Goal: Communication & Community: Ask a question

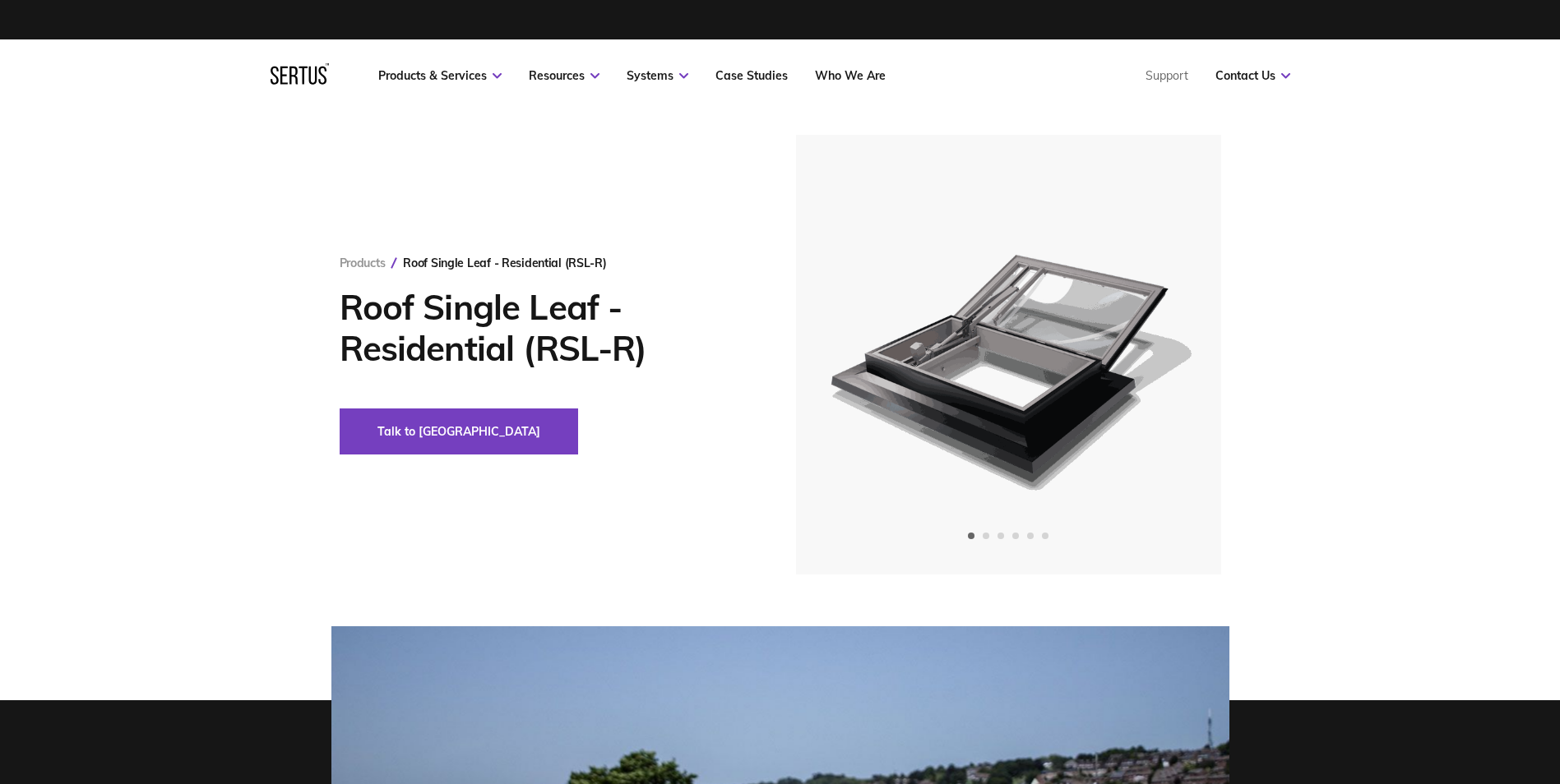
scroll to position [82, 0]
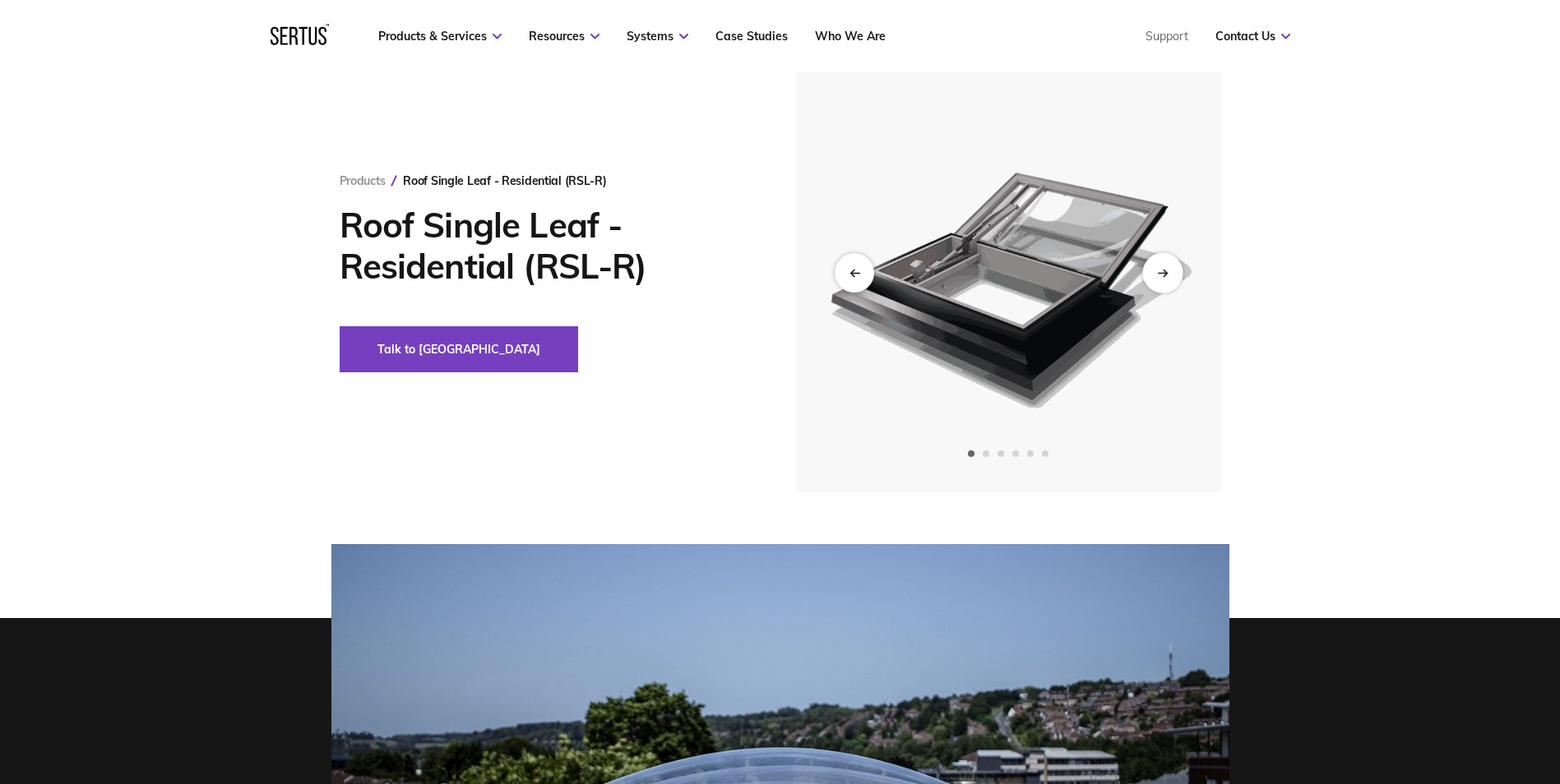
click at [1157, 273] on icon "Next slide" at bounding box center [1162, 272] width 11 height 9
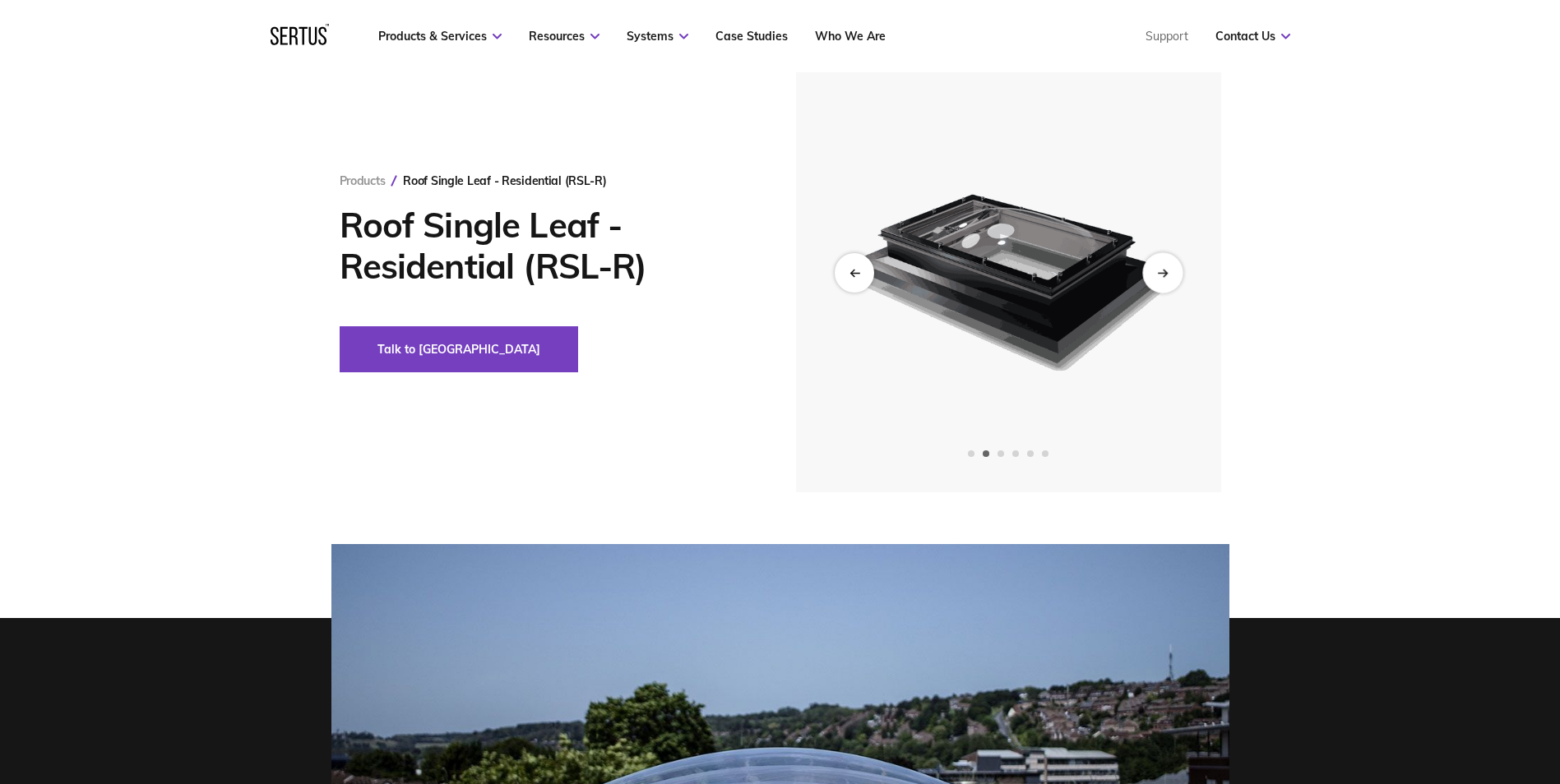
click at [1162, 265] on div "Next slide" at bounding box center [1162, 273] width 41 height 41
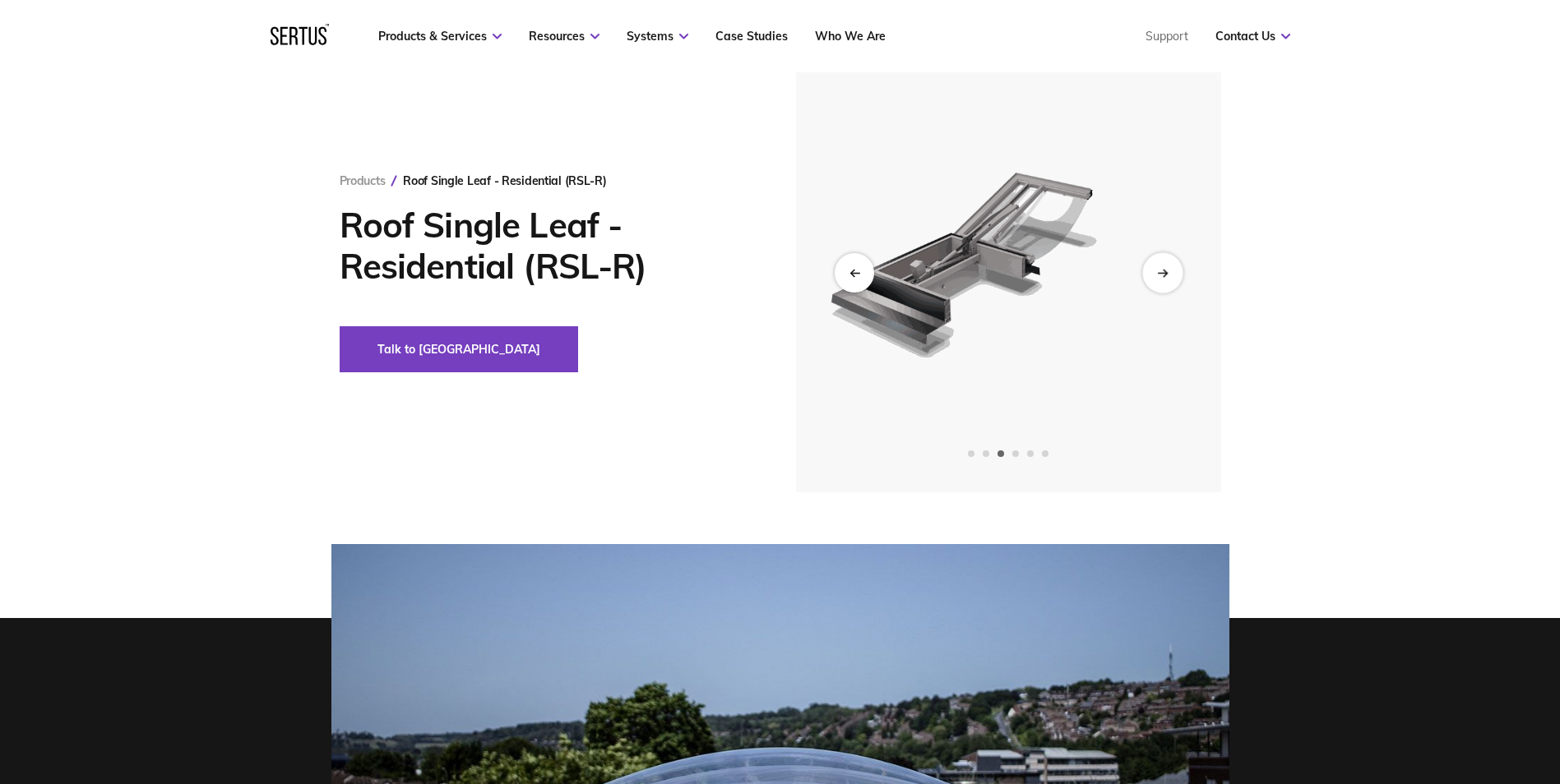
click at [1162, 265] on div "Next slide" at bounding box center [1162, 273] width 41 height 41
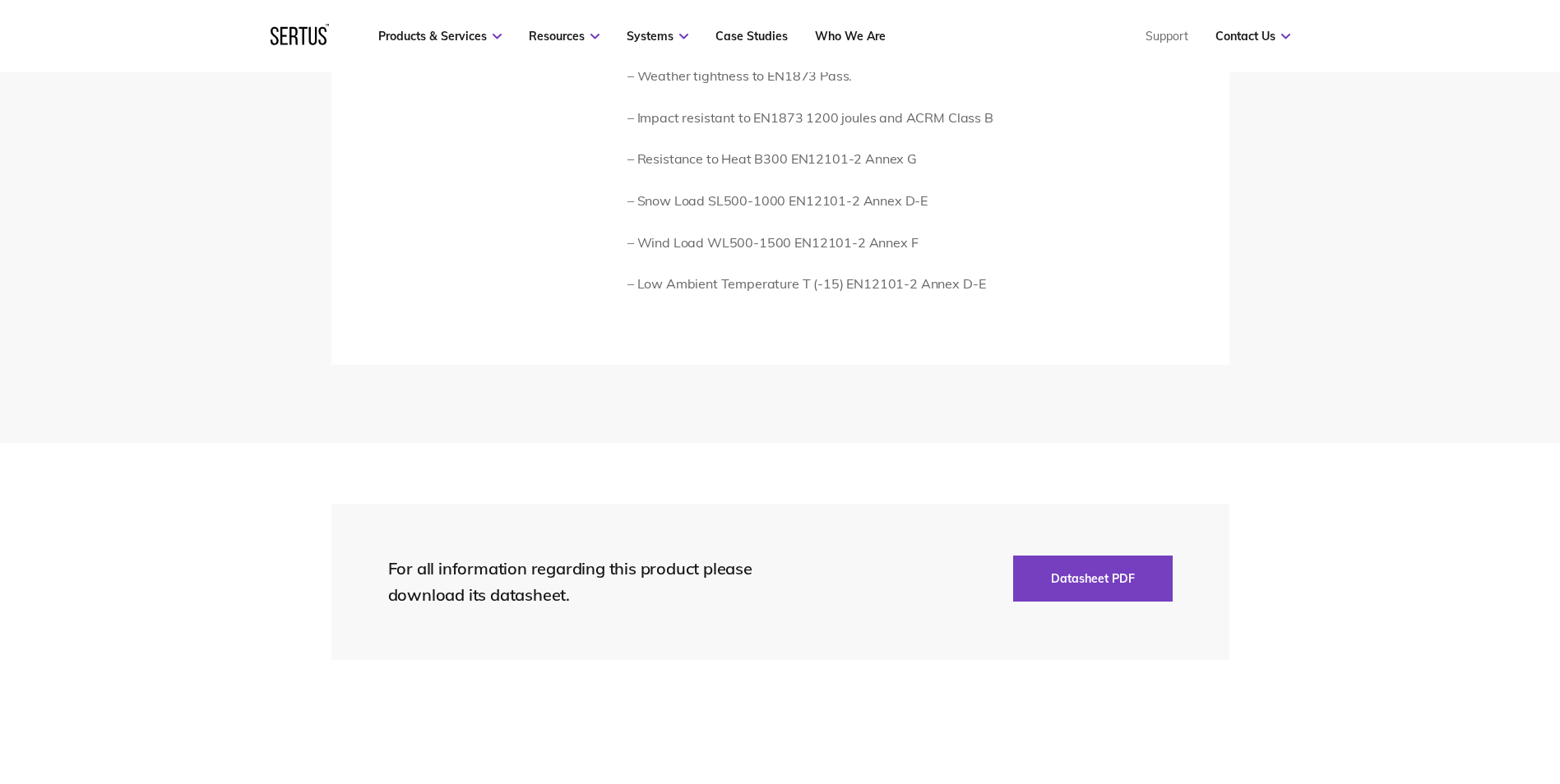
scroll to position [3452, 0]
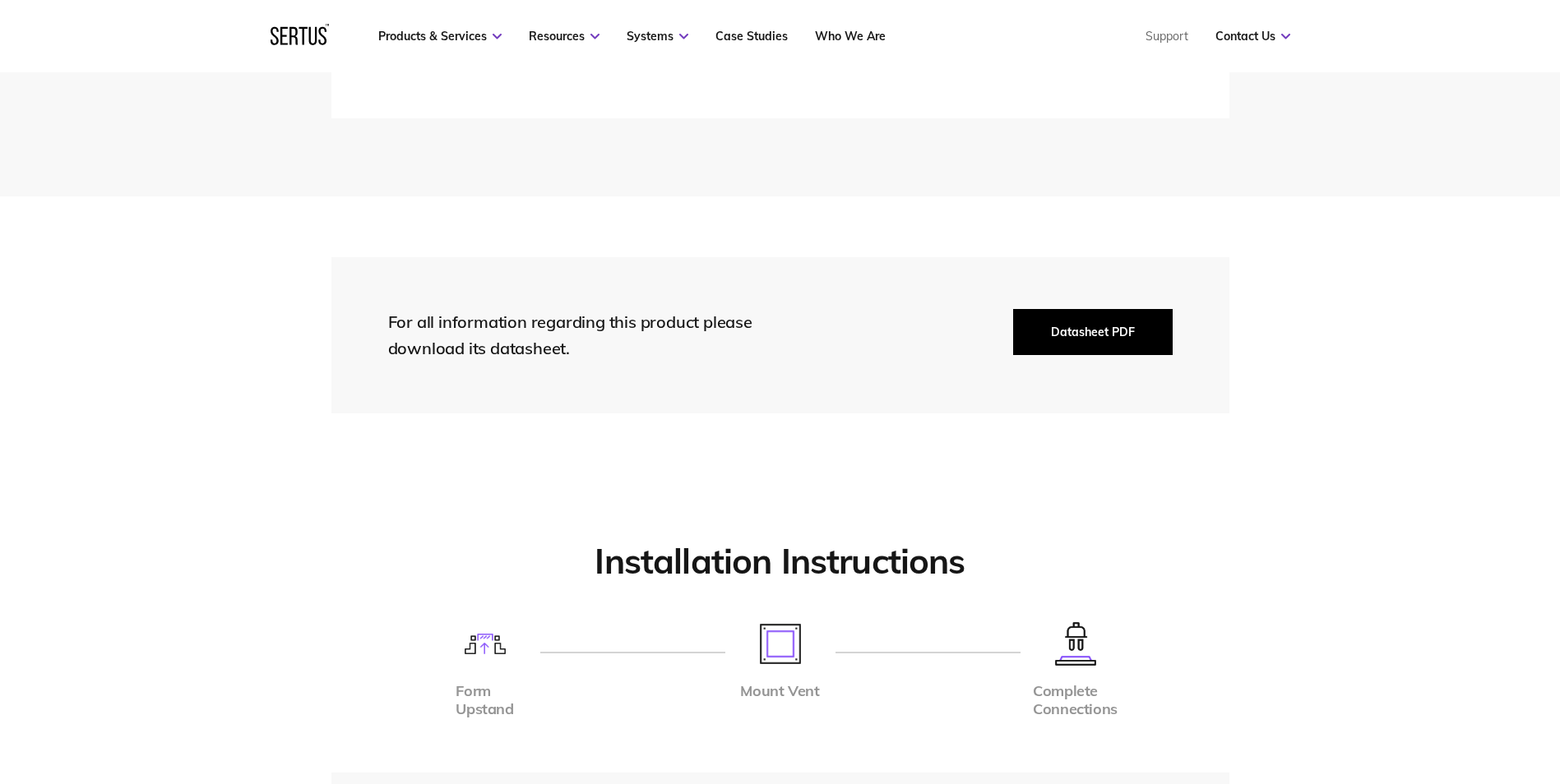
click at [1063, 331] on button "Datasheet PDF" at bounding box center [1092, 332] width 160 height 46
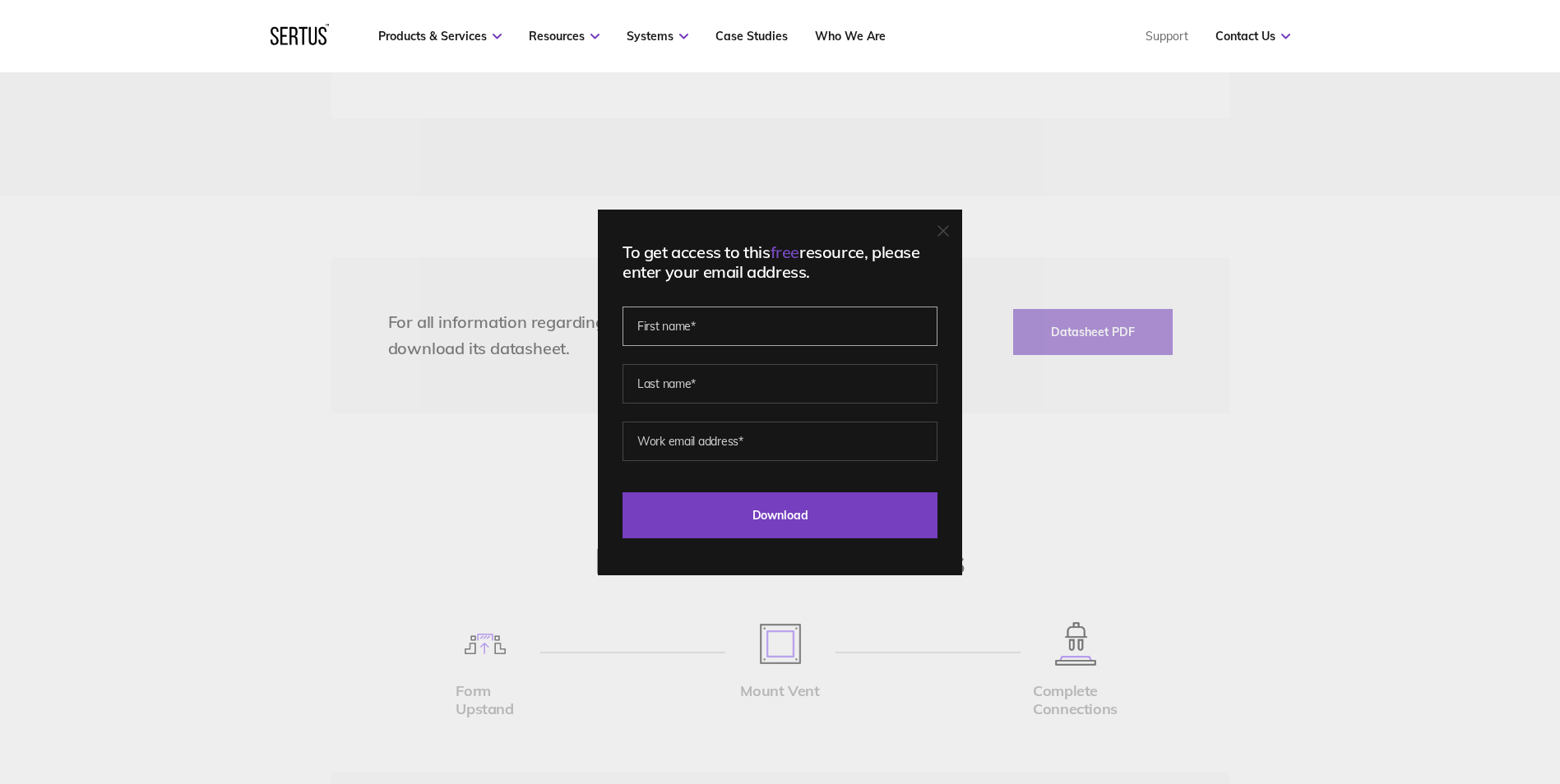
click at [751, 324] on input "text" at bounding box center [780, 326] width 315 height 40
type input "[PERSON_NAME]"
type input "[PERSON_NAME][EMAIL_ADDRESS][PERSON_NAME][DOMAIN_NAME]"
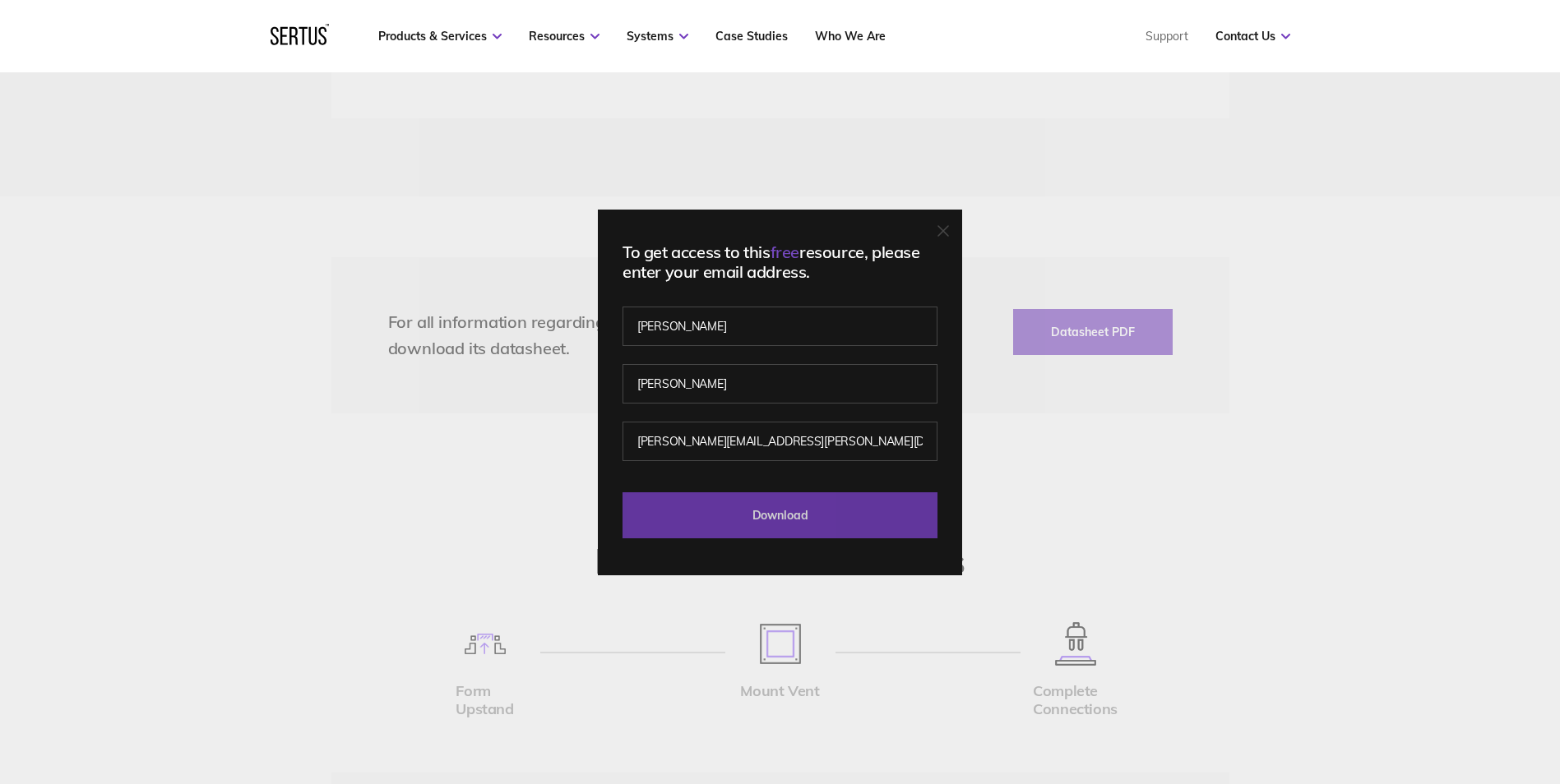
click at [759, 511] on input "Download" at bounding box center [780, 516] width 315 height 46
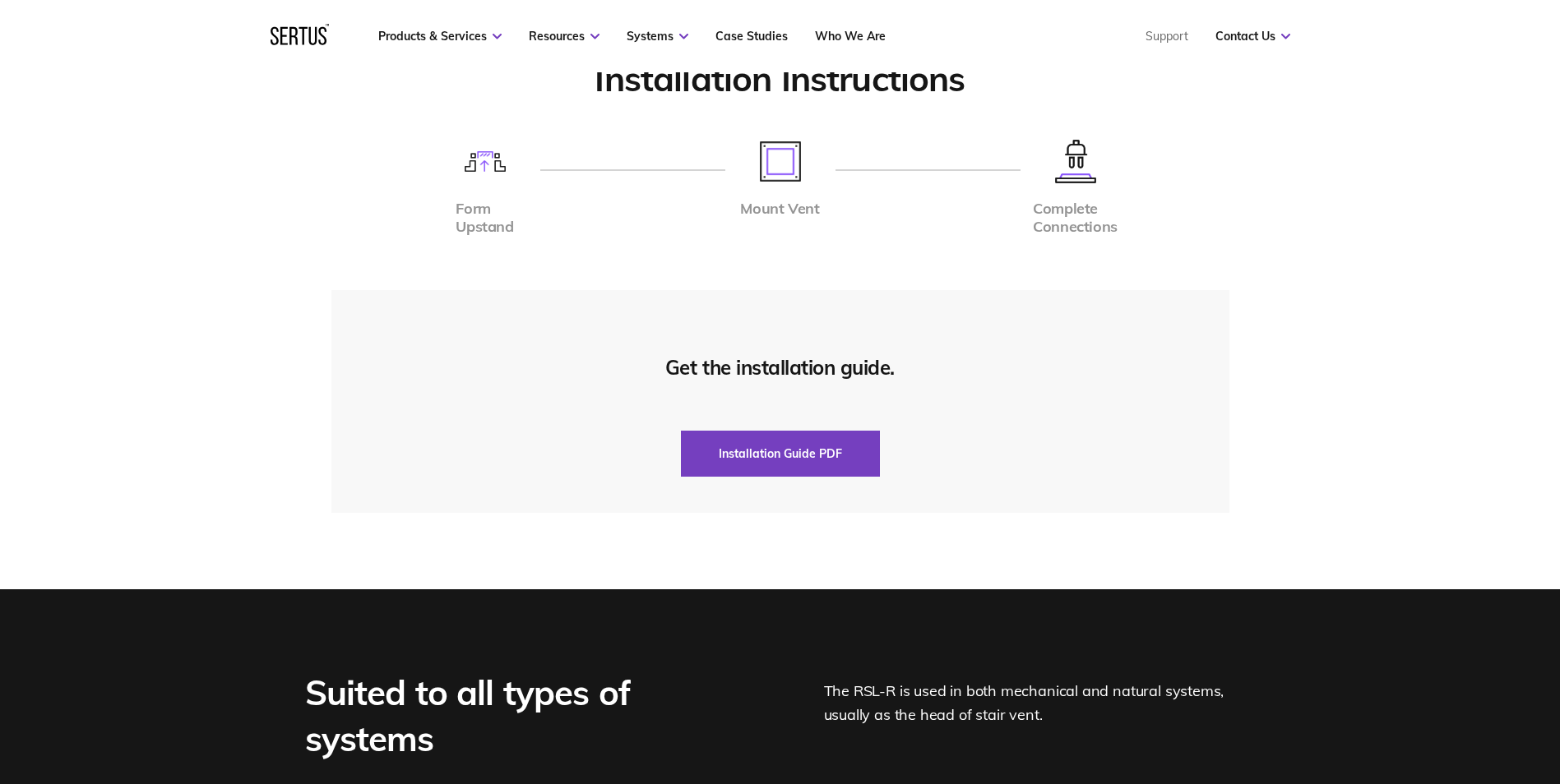
scroll to position [3851, 0]
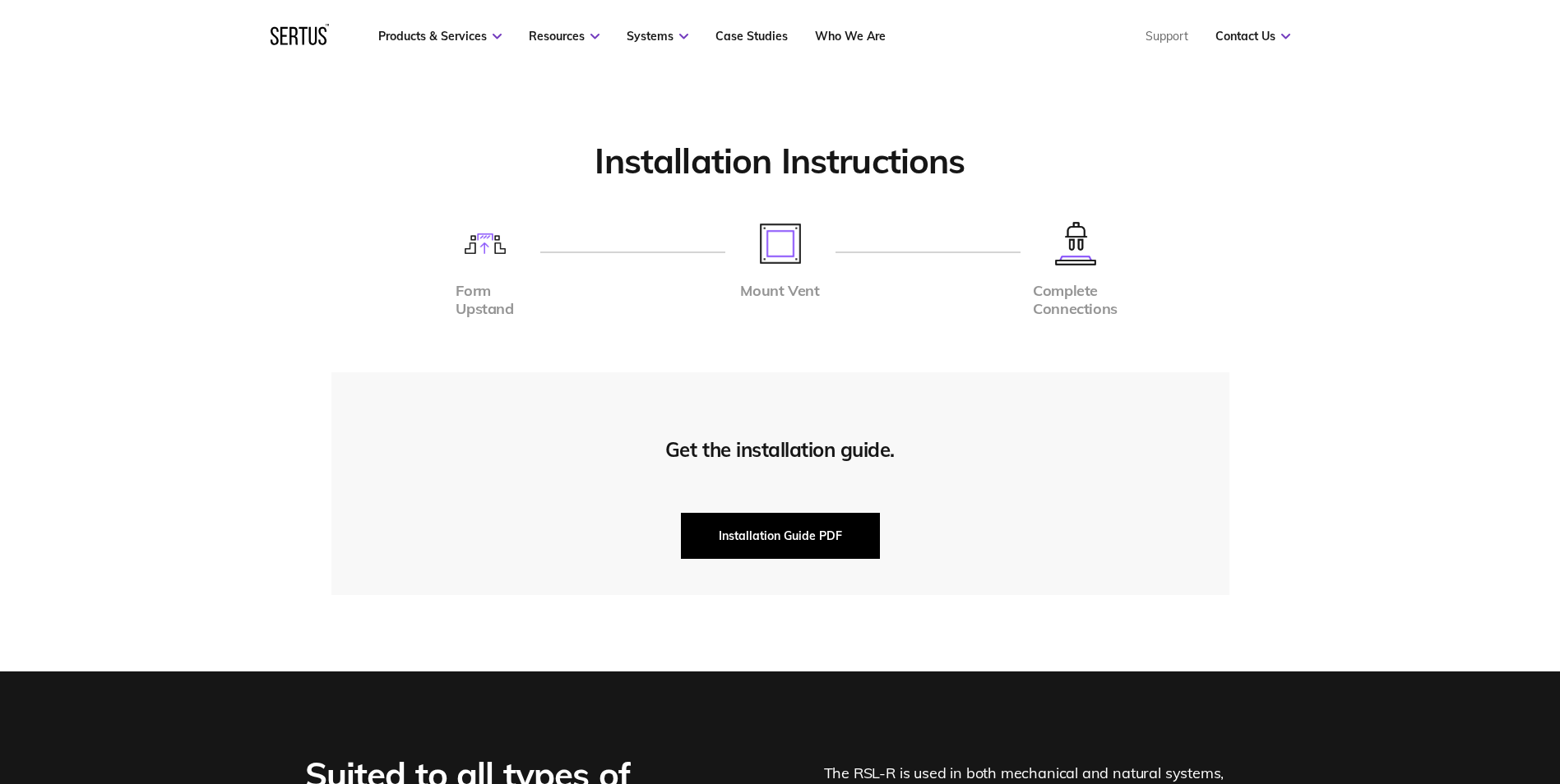
click at [808, 534] on button "Installation Guide PDF" at bounding box center [780, 536] width 199 height 46
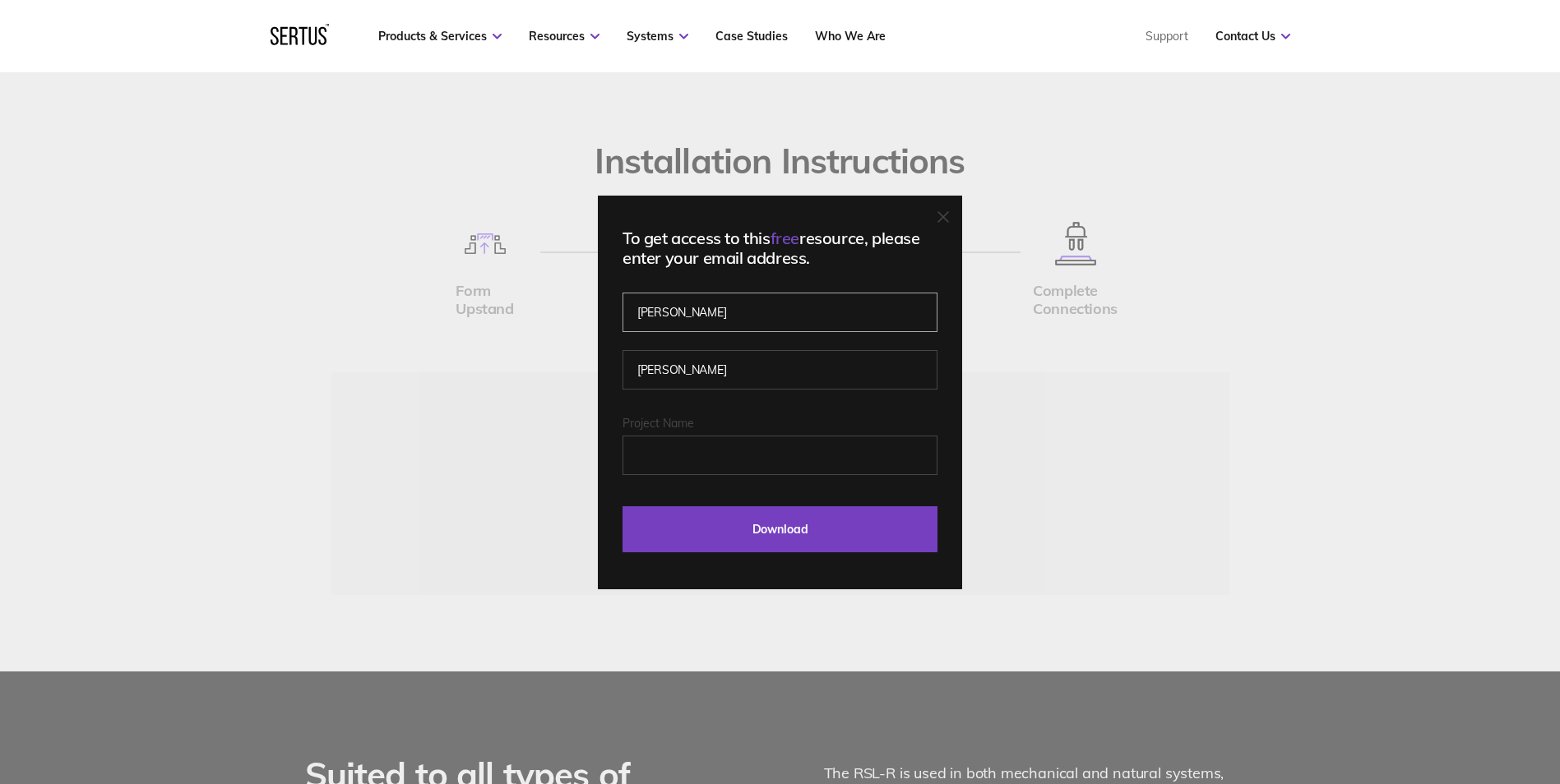
click at [808, 312] on input "[PERSON_NAME]" at bounding box center [780, 312] width 315 height 40
drag, startPoint x: 757, startPoint y: 371, endPoint x: 640, endPoint y: 368, distance: 117.0
click at [640, 368] on input "[PERSON_NAME]" at bounding box center [780, 370] width 315 height 40
click at [543, 378] on div "To get access to this free resource, please enter your email address. [PERSON_N…" at bounding box center [780, 392] width 1560 height 784
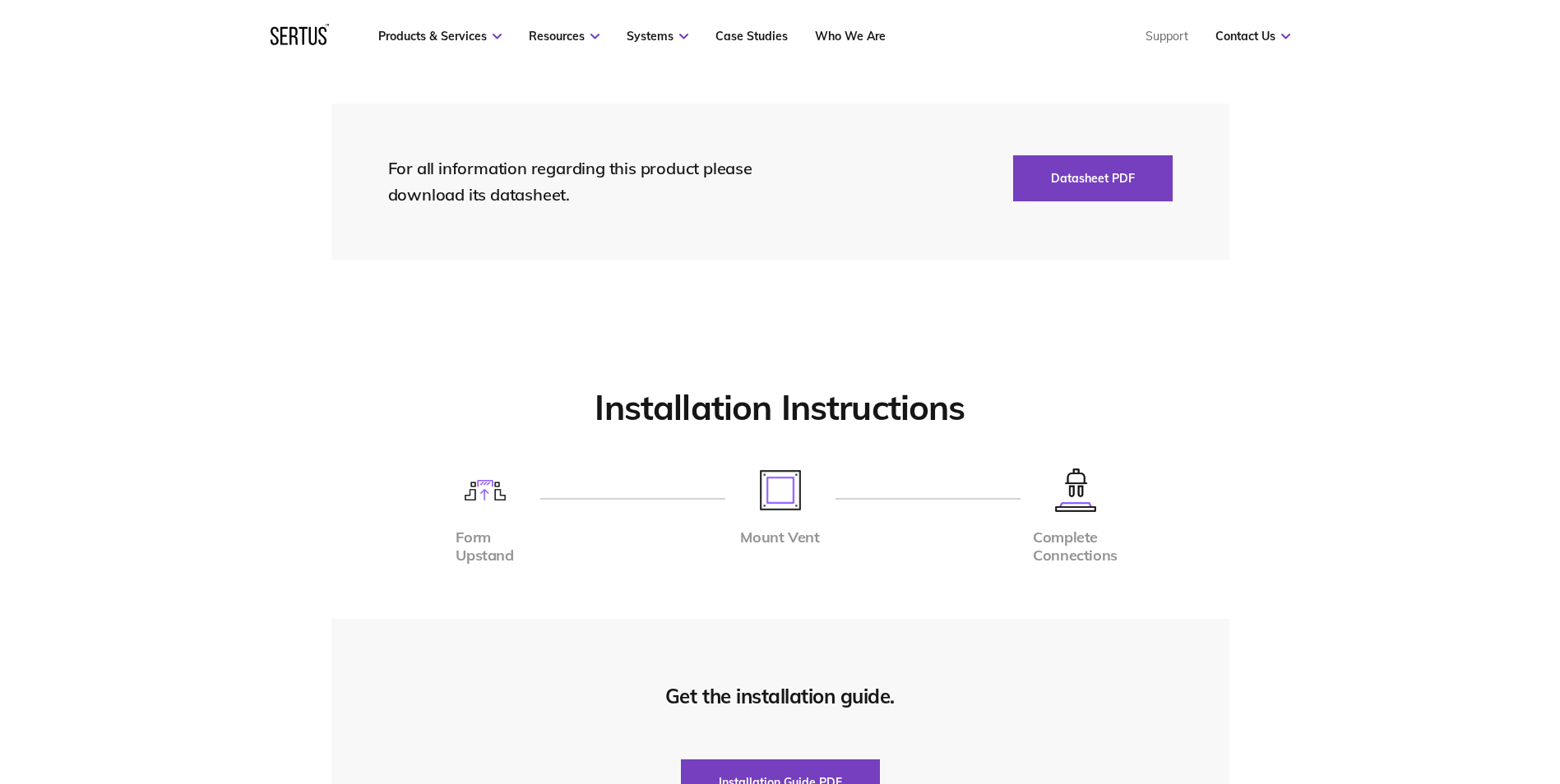
scroll to position [3687, 0]
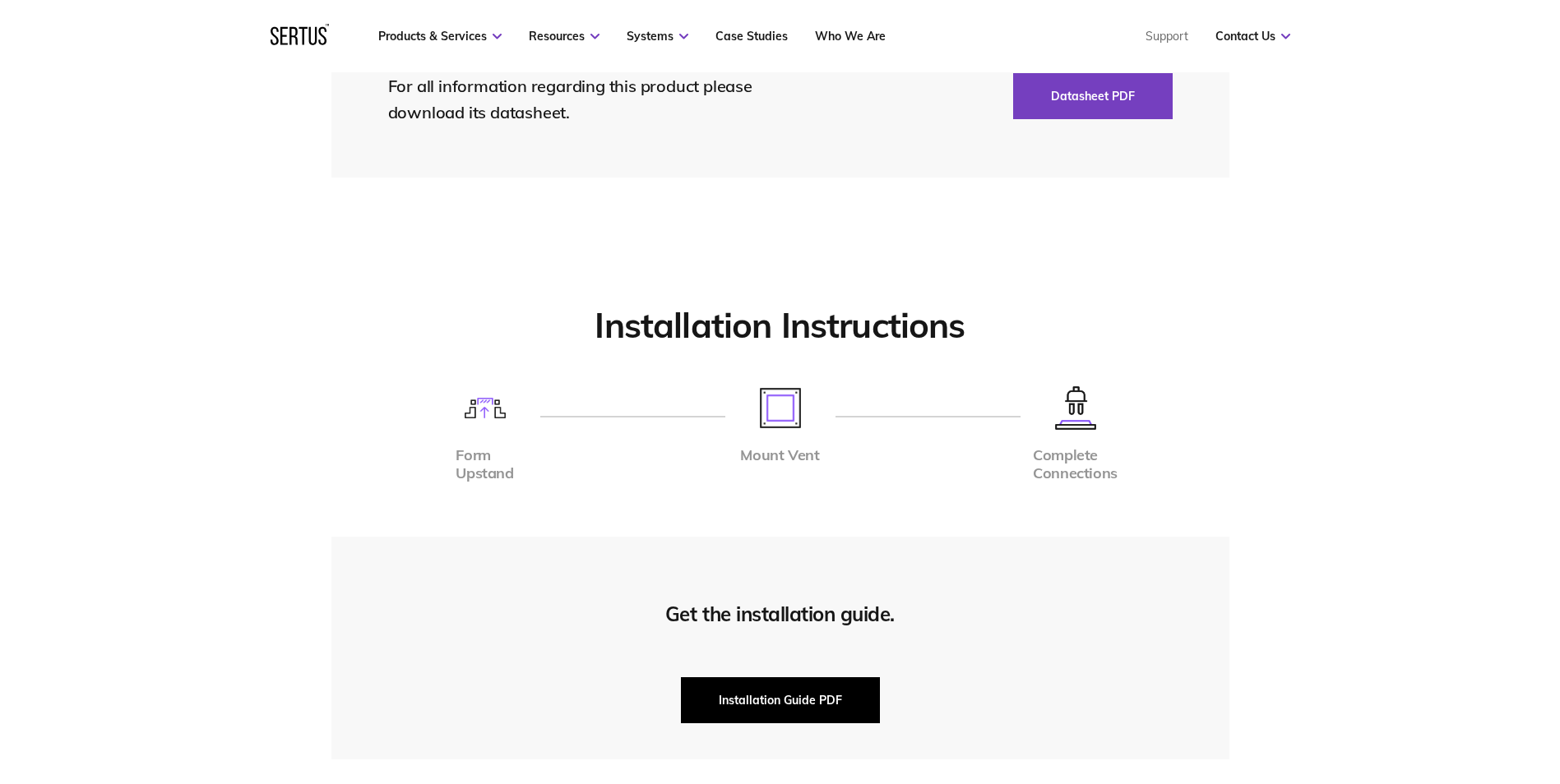
click at [803, 693] on button "Installation Guide PDF" at bounding box center [780, 701] width 199 height 46
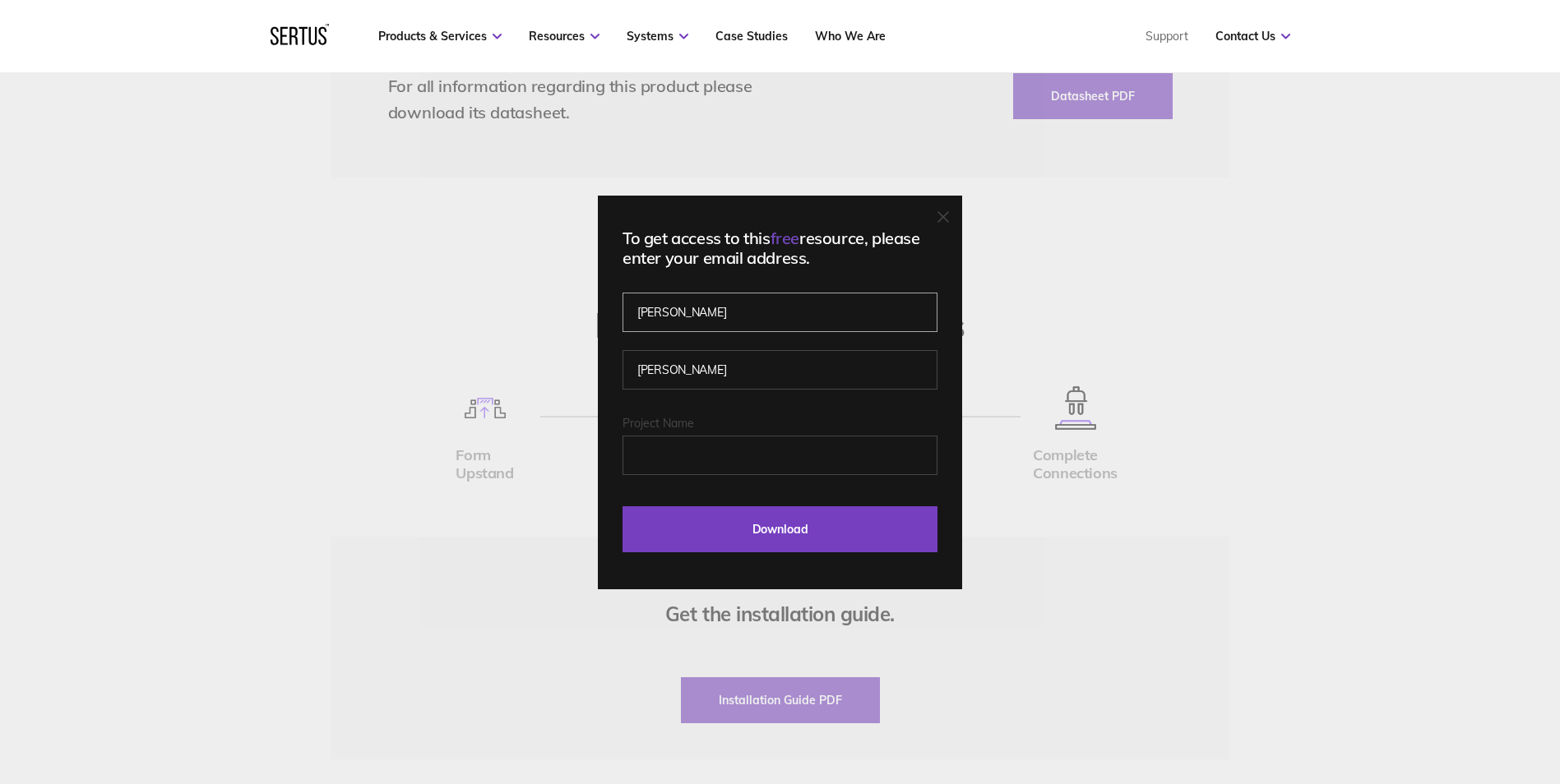
click at [771, 298] on input "[PERSON_NAME]" at bounding box center [780, 312] width 315 height 40
drag, startPoint x: 767, startPoint y: 303, endPoint x: 484, endPoint y: 293, distance: 283.2
click at [484, 293] on div "To get access to this free resource, please enter your email address. [PERSON_N…" at bounding box center [780, 392] width 1560 height 784
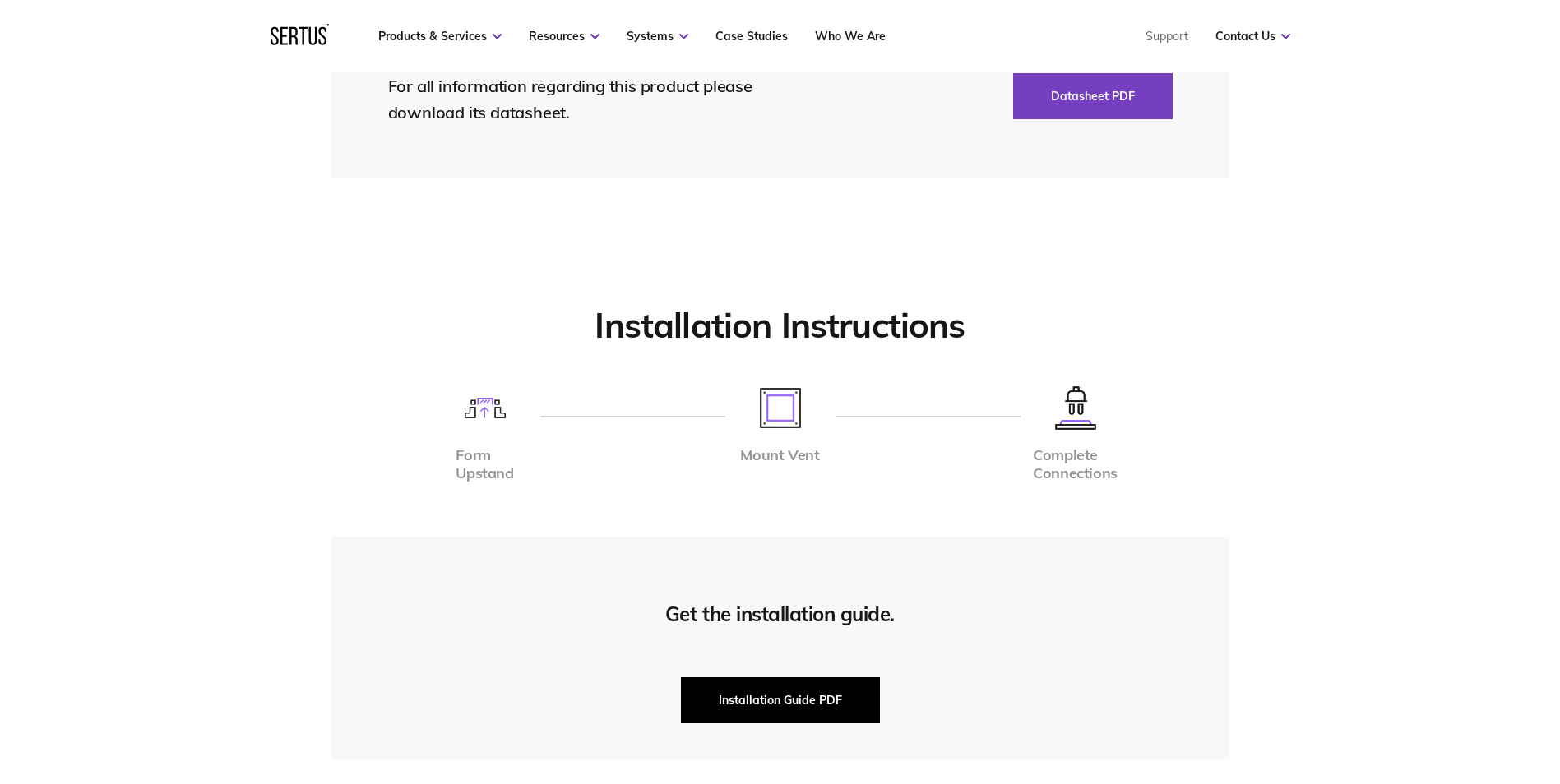
click at [819, 702] on button "Installation Guide PDF" at bounding box center [780, 701] width 199 height 46
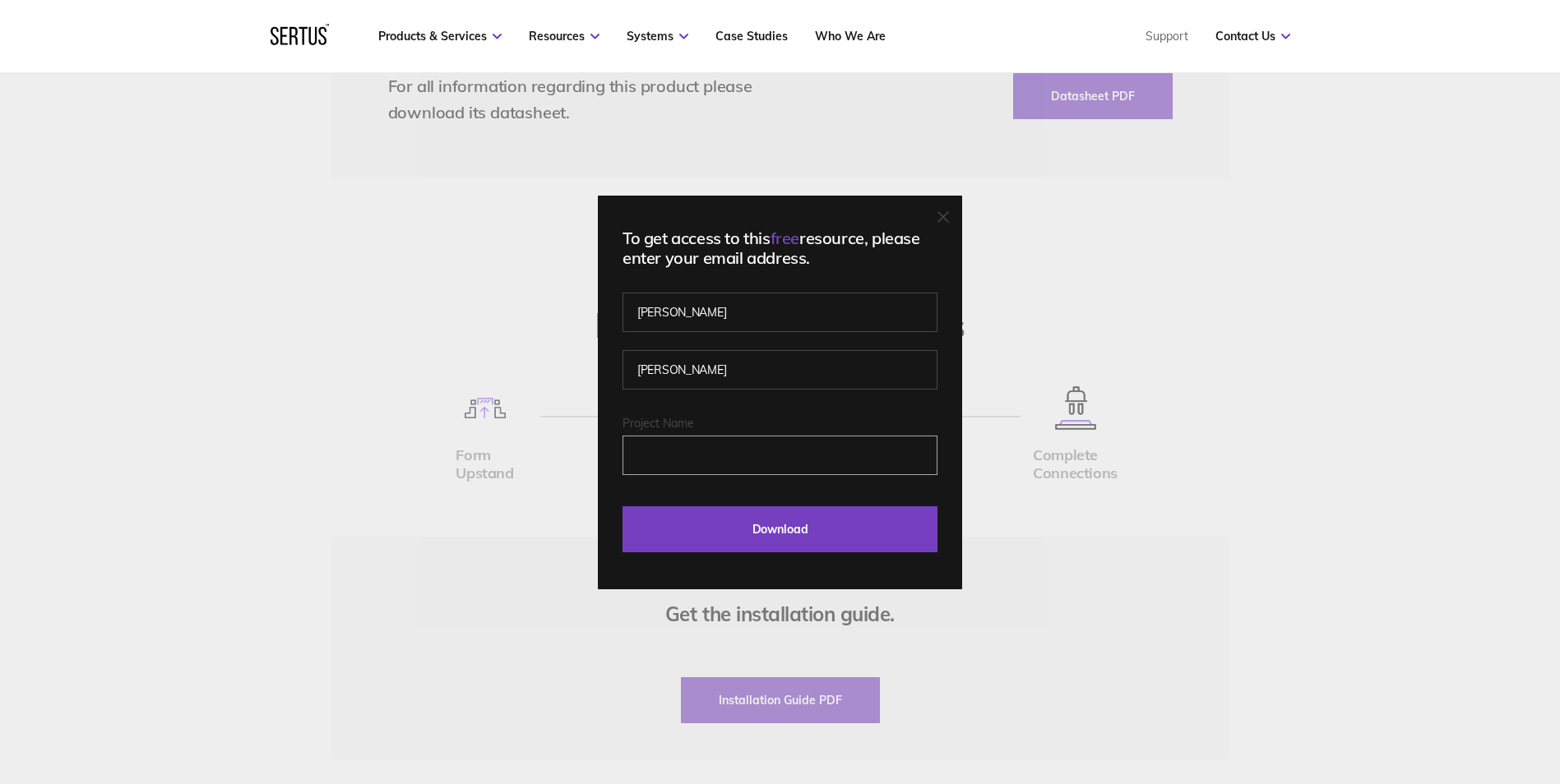
click at [759, 438] on input "Project Name" at bounding box center [780, 455] width 315 height 40
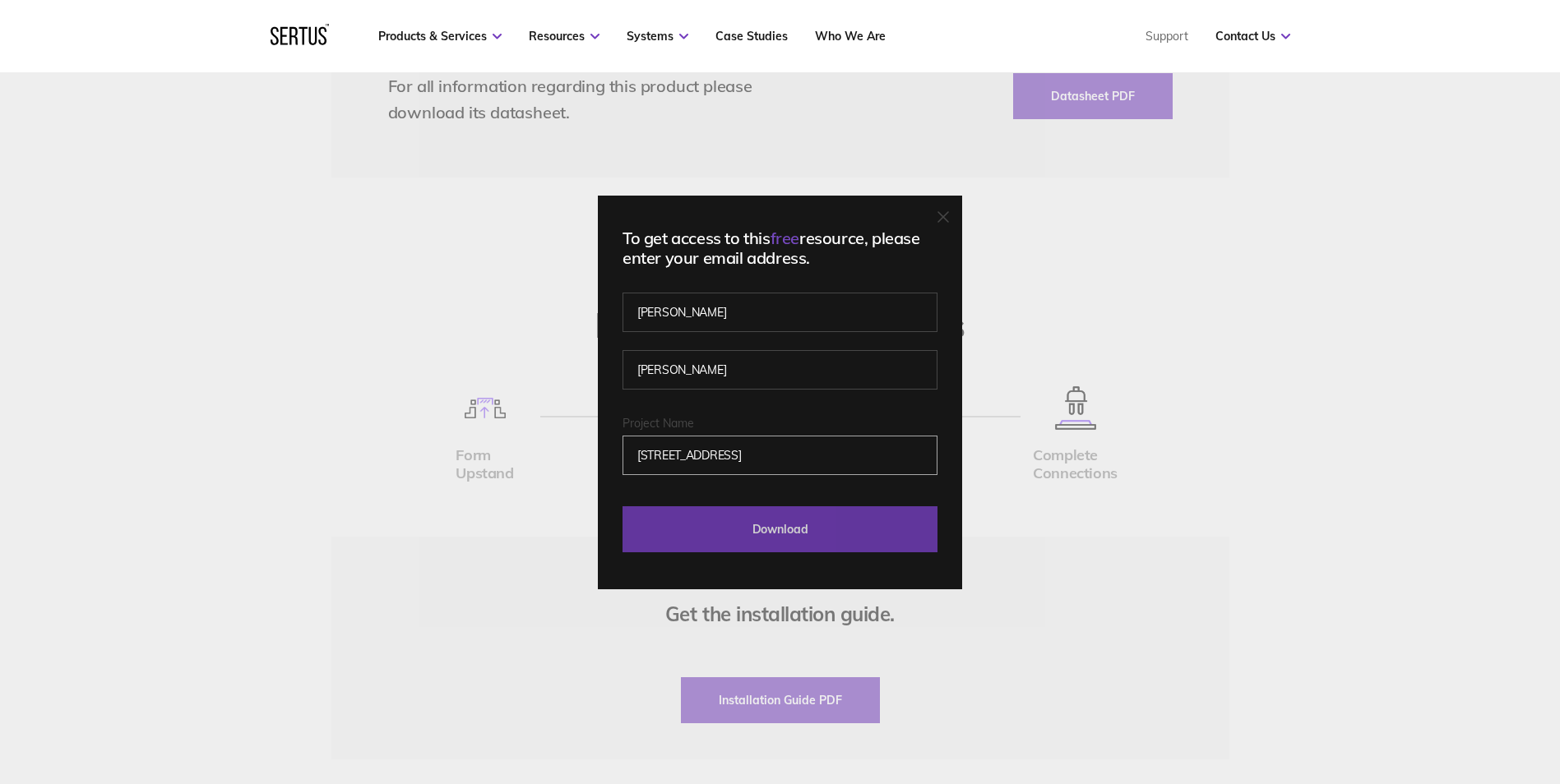
type input "[STREET_ADDRESS]"
click at [793, 528] on input "Download" at bounding box center [780, 529] width 315 height 46
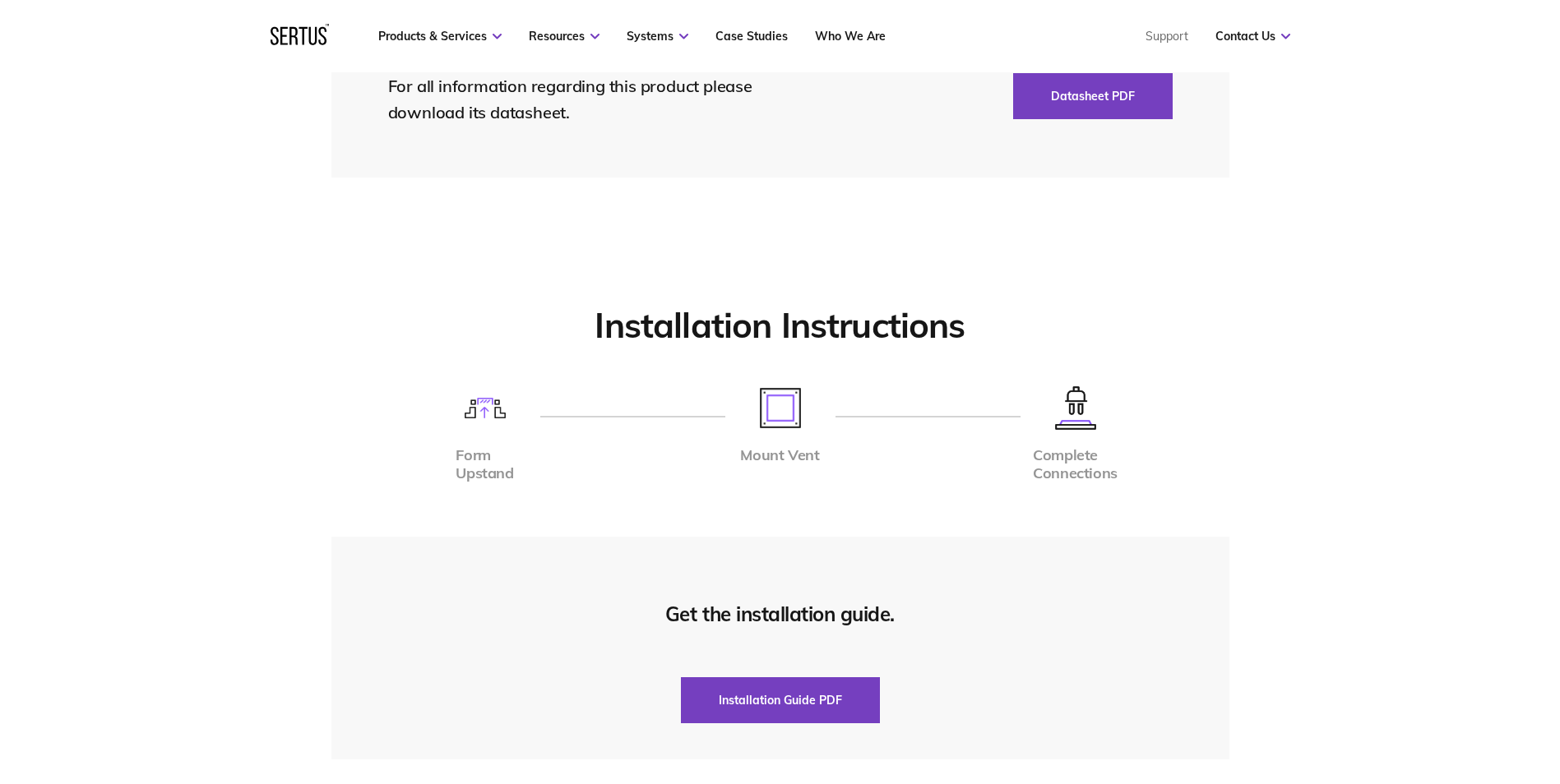
scroll to position [5742, 0]
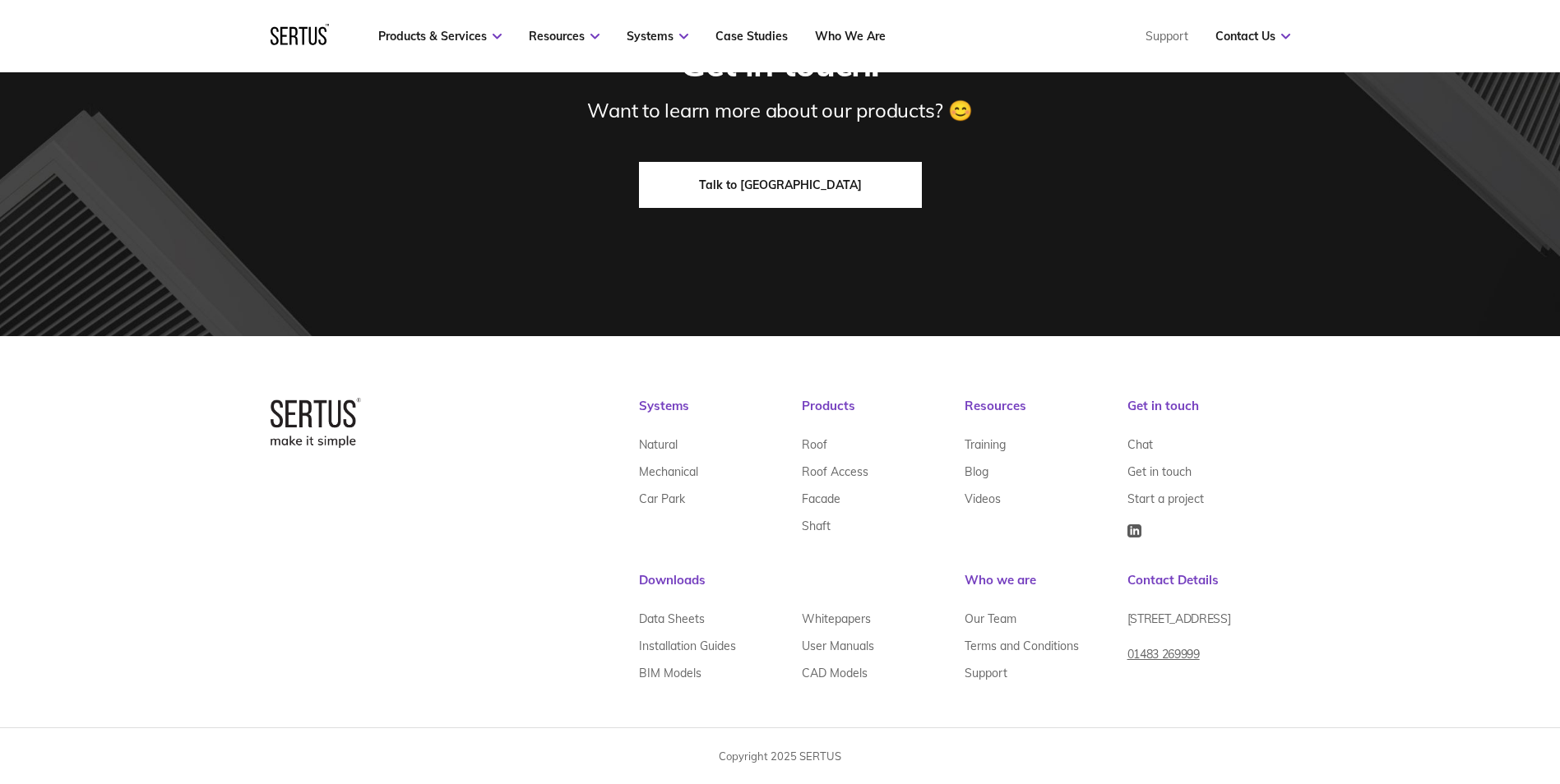
click at [776, 189] on link "Talk to [GEOGRAPHIC_DATA]" at bounding box center [780, 185] width 283 height 46
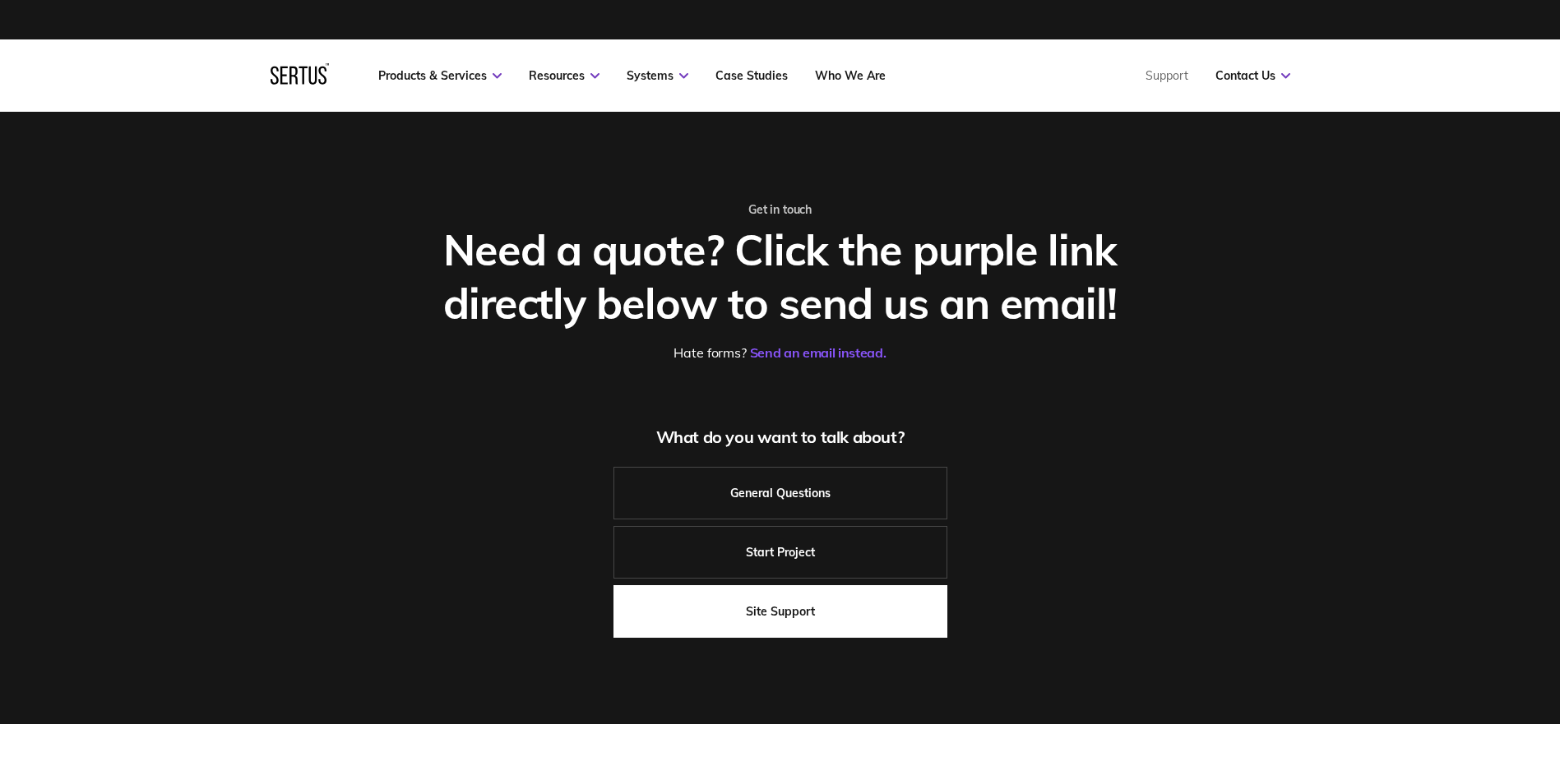
click at [779, 596] on link "Site Support" at bounding box center [780, 611] width 334 height 52
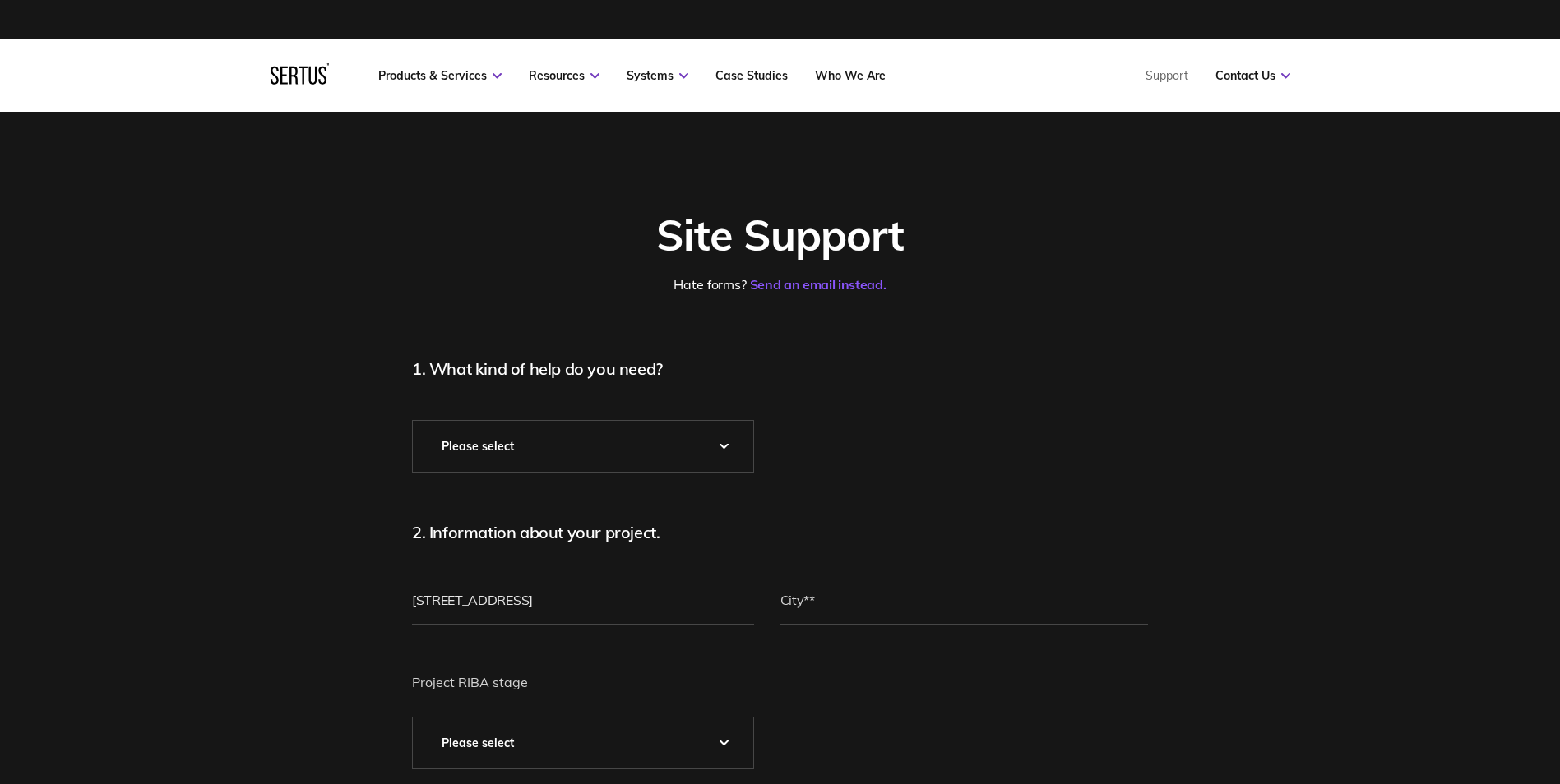
click at [689, 459] on select "Please Select* Technical Assistance Installation Guidance Spare Parts Physical …" at bounding box center [582, 446] width 340 height 51
click at [413, 421] on select "Please Select* Technical Assistance Installation Guidance Spare Parts Physical …" at bounding box center [582, 446] width 340 height 51
click at [656, 435] on select "Please Select* Technical Assistance Installation Guidance Spare Parts Physical …" at bounding box center [582, 446] width 340 height 51
select select "Installation Guidance"
click at [413, 421] on select "Please Select* Technical Assistance Installation Guidance Spare Parts Physical …" at bounding box center [582, 446] width 340 height 51
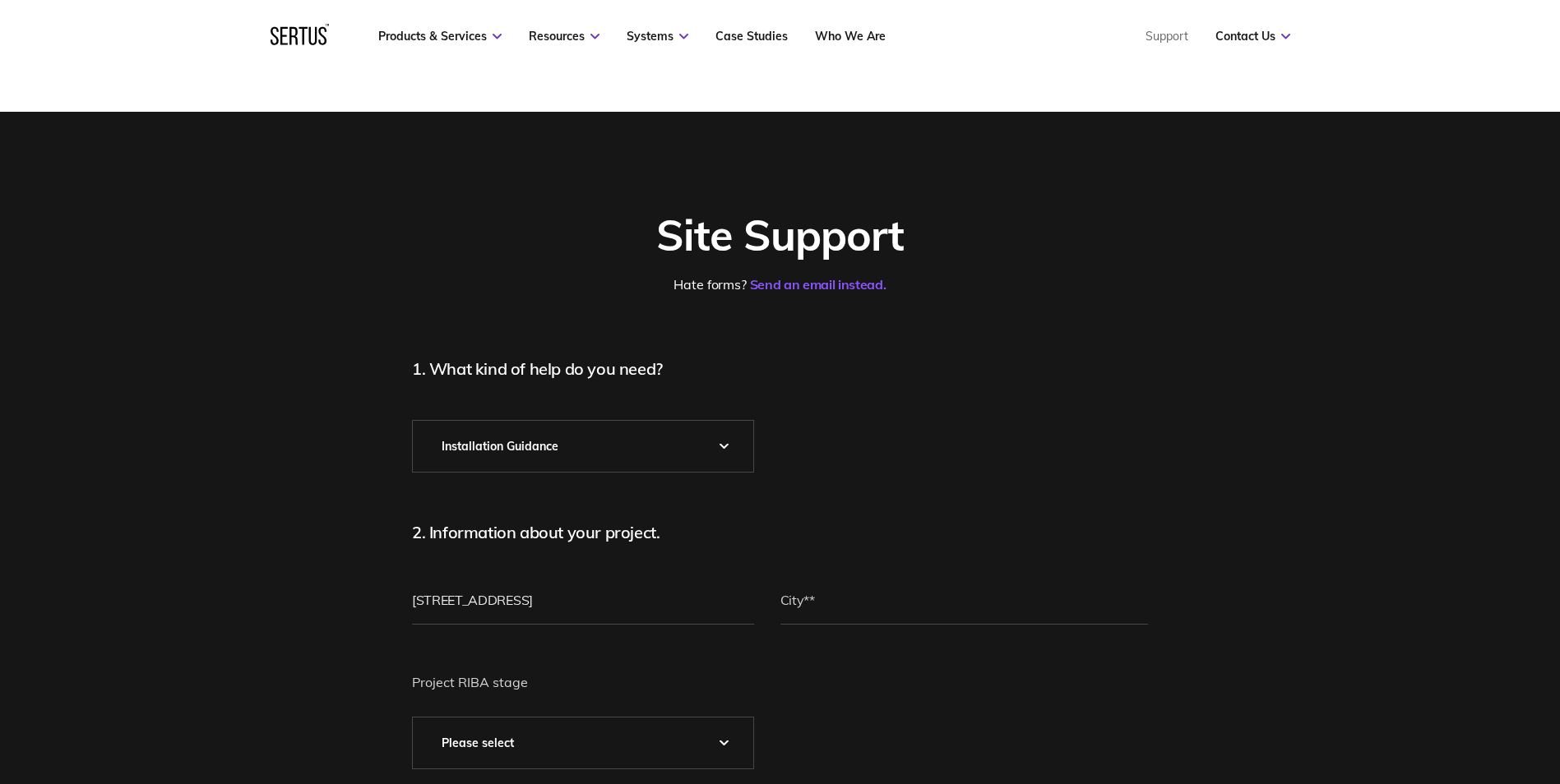
scroll to position [82, 0]
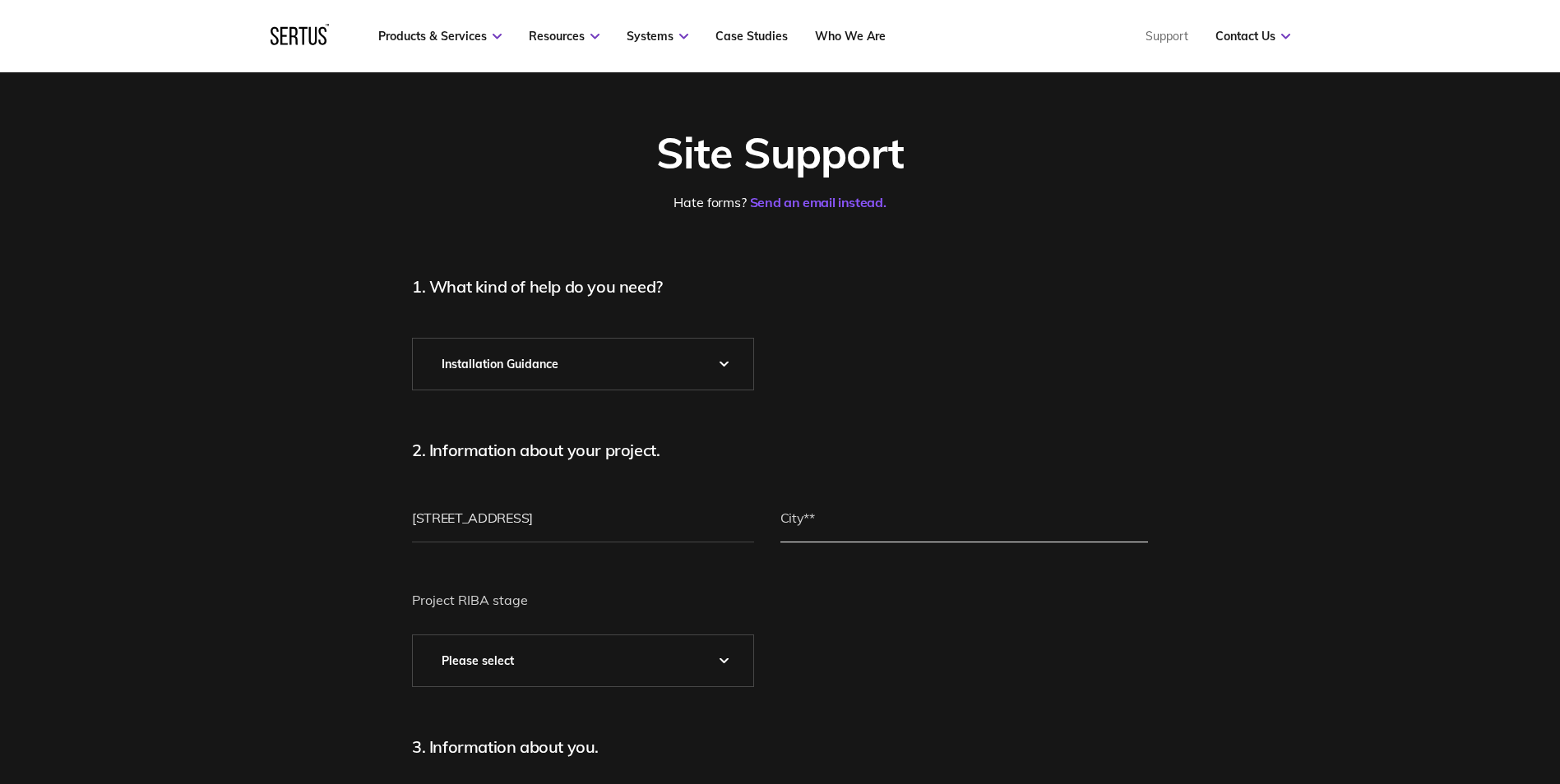
click at [895, 520] on input "text" at bounding box center [964, 517] width 368 height 49
type input "[GEOGRAPHIC_DATA]"
click at [521, 675] on select "Please Select 0 – Strategic Definition 1 - Preparation & Brief 2 - Concept Desi…" at bounding box center [582, 660] width 340 height 51
select select "5 - Construction"
click at [413, 635] on select "Please Select 0 – Strategic Definition 1 - Preparation & Brief 2 - Concept Desi…" at bounding box center [582, 660] width 340 height 51
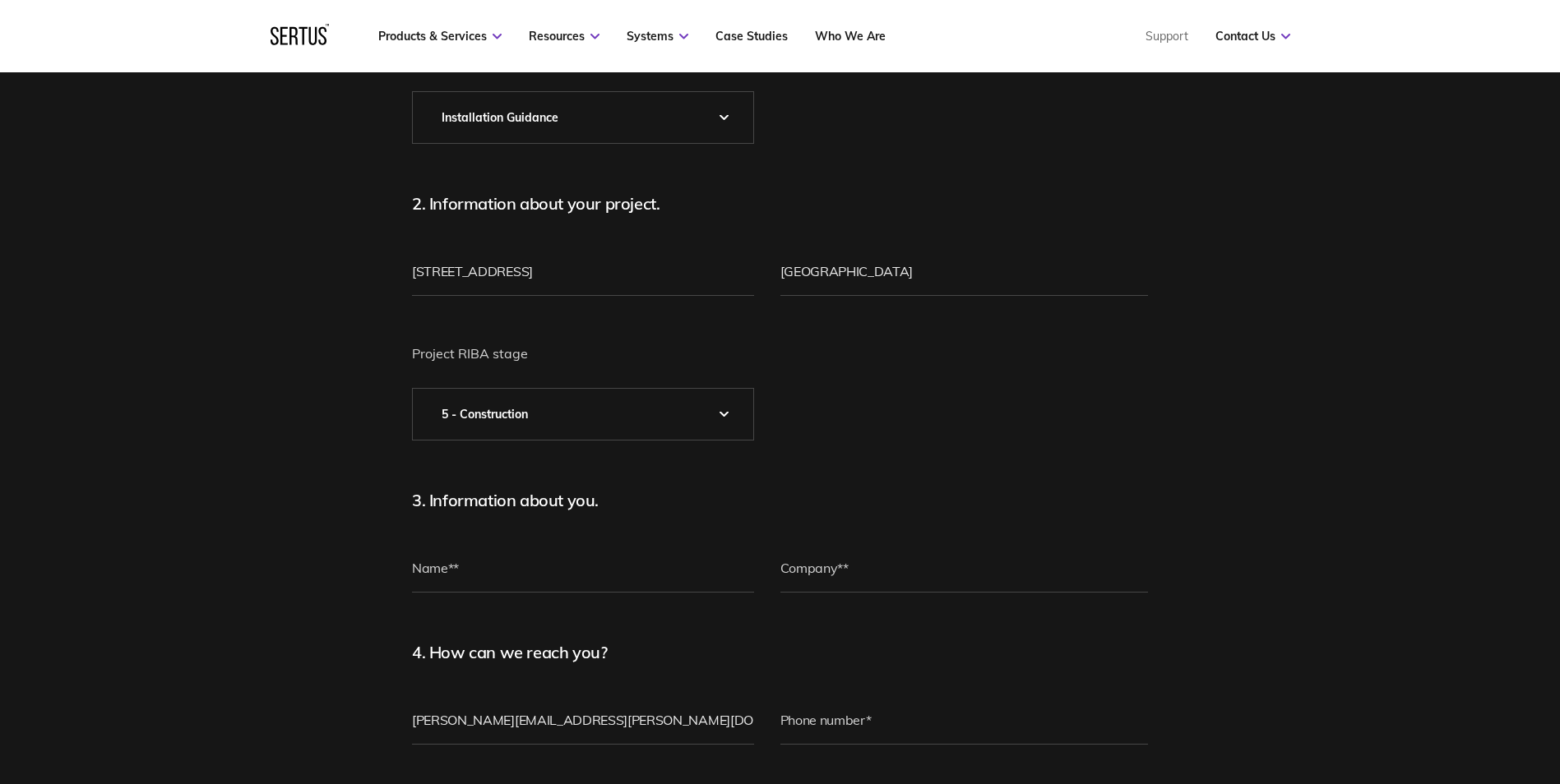
scroll to position [411, 0]
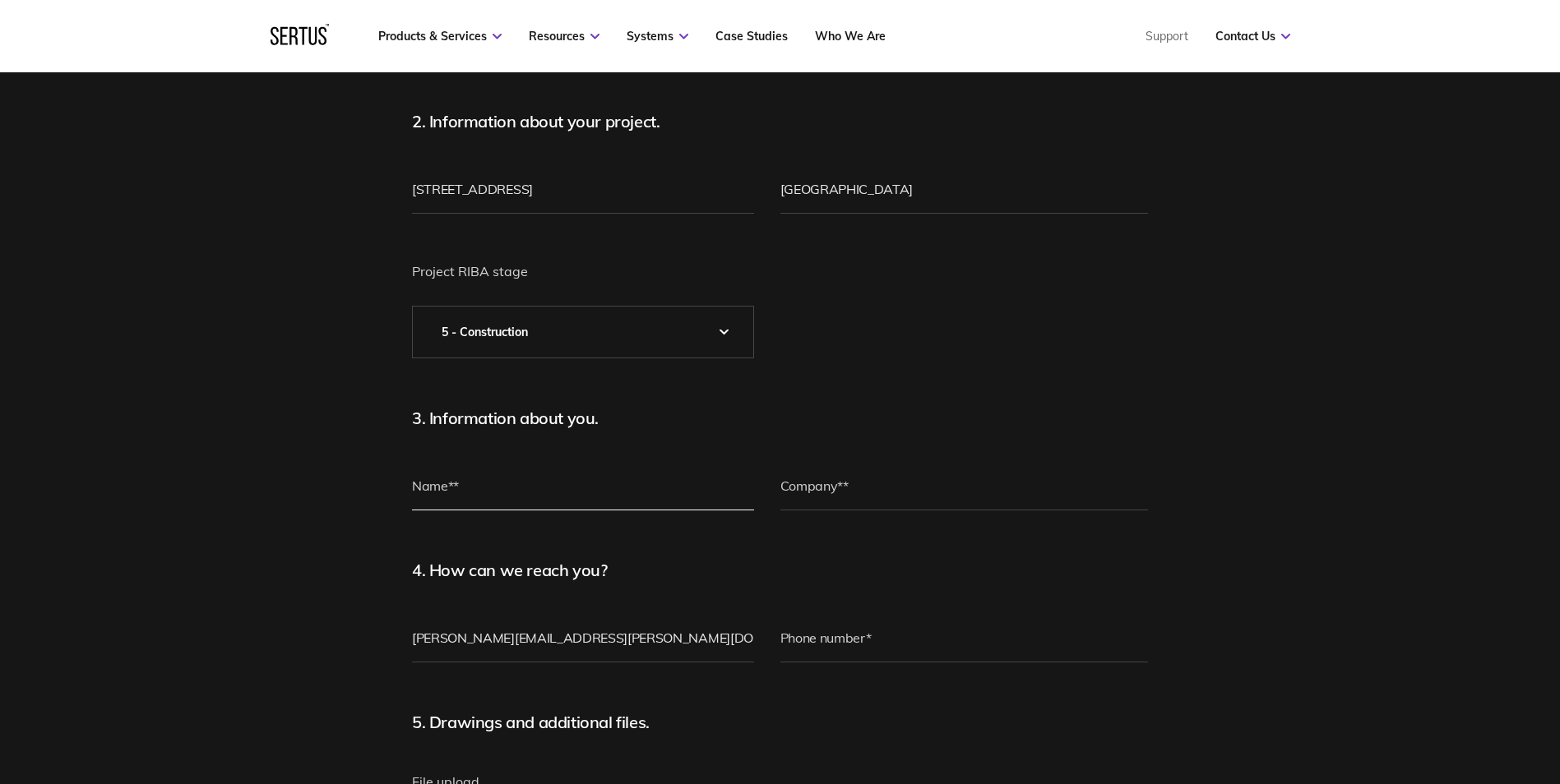
click at [477, 488] on input "text" at bounding box center [582, 485] width 342 height 49
type input "[PERSON_NAME]"
type input "Midgard"
type input "[PHONE_NUMBER]"
click at [266, 545] on div "Site Support Hate forms? Send an email instead. 1. What kind of help do you nee…" at bounding box center [780, 492] width 1560 height 1582
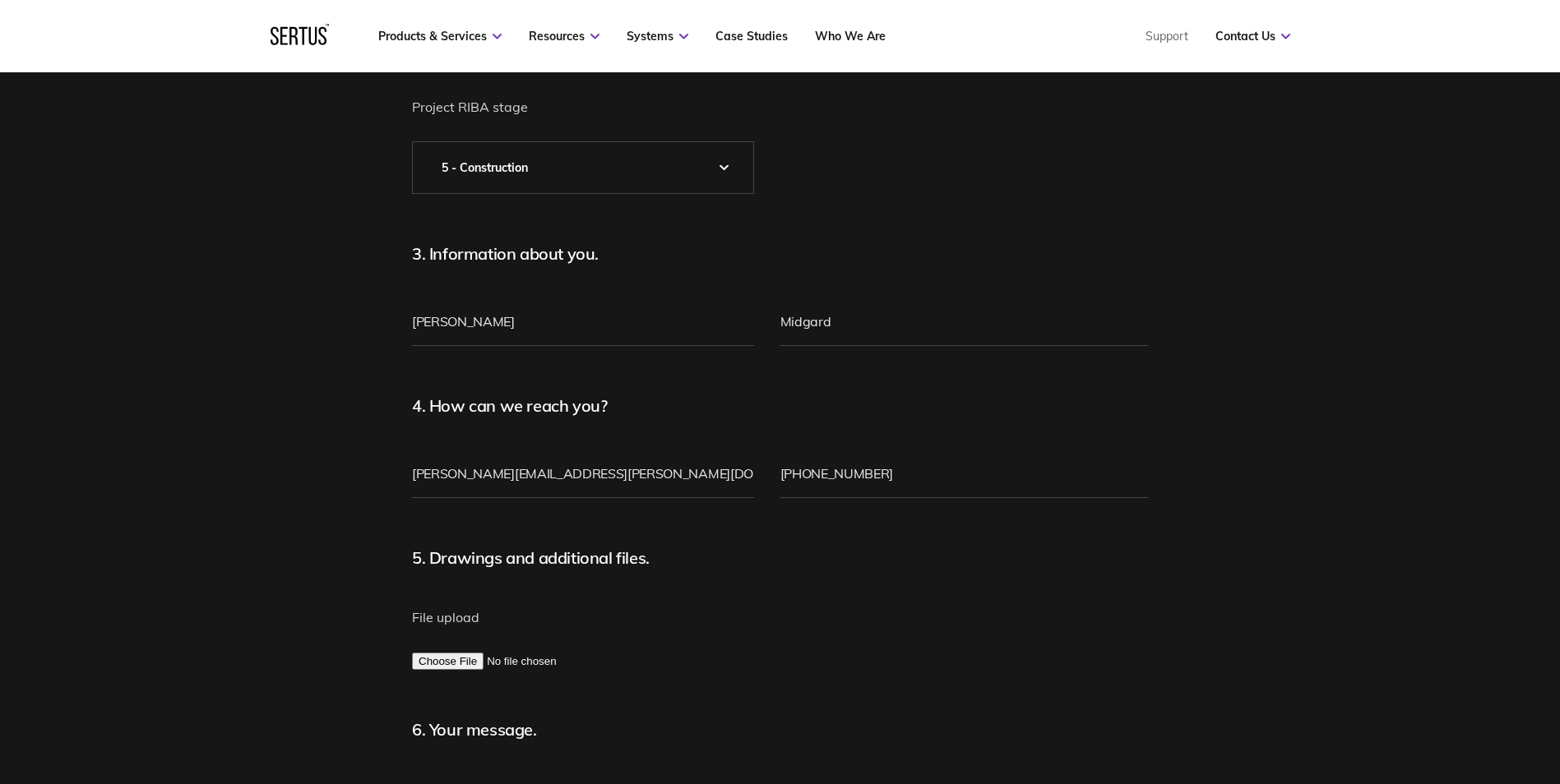
scroll to position [657, 0]
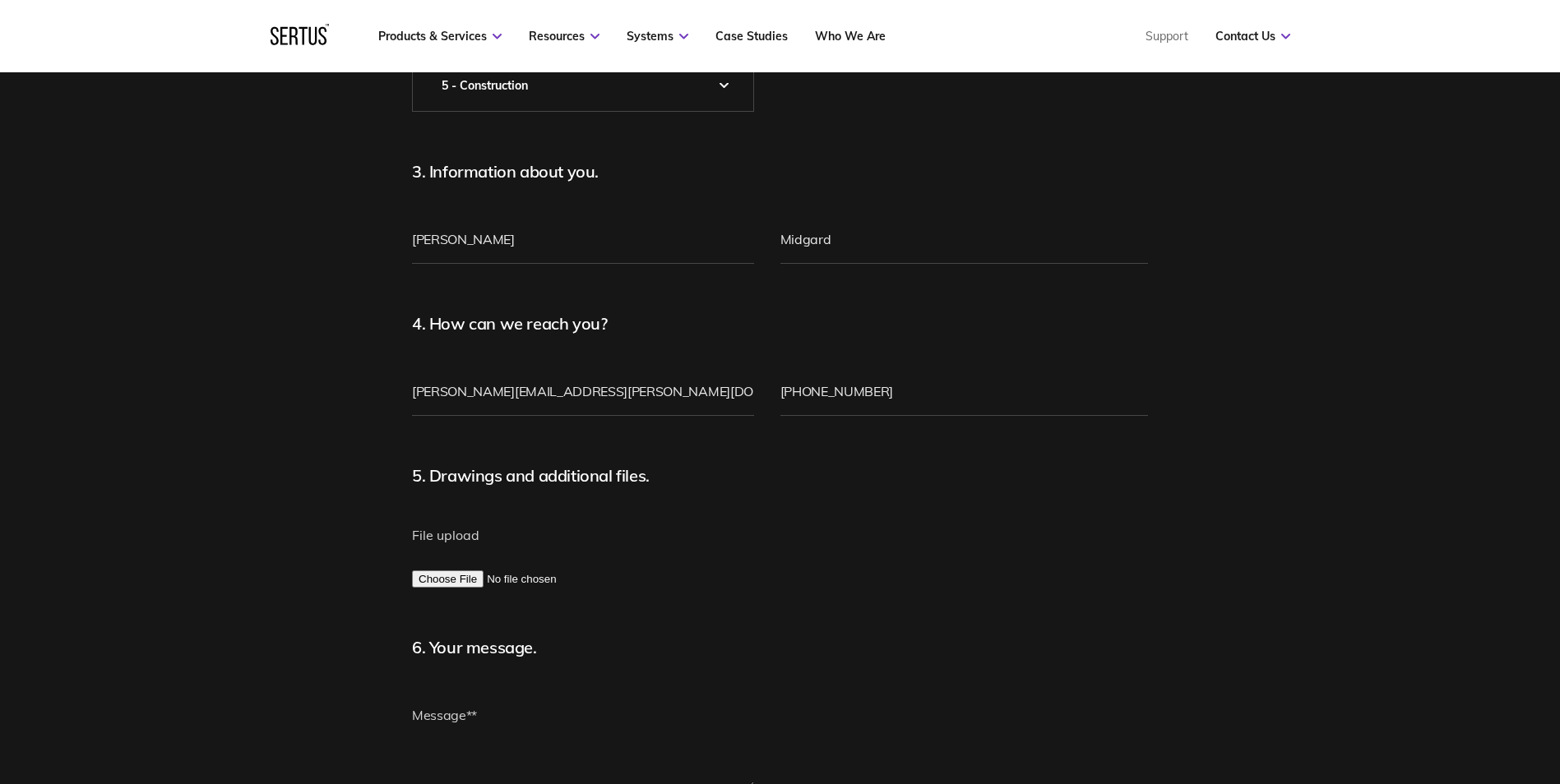
click at [469, 579] on input "File upload" at bounding box center [582, 579] width 342 height 17
click at [433, 575] on input "File upload" at bounding box center [582, 579] width 342 height 17
click at [635, 576] on input "File upload" at bounding box center [582, 579] width 342 height 17
click at [446, 580] on input "File upload" at bounding box center [582, 579] width 342 height 17
type input "C:\fakepath\2TW-DEL-SA-XX-DR-X-47-0326_C01_1.pdf"
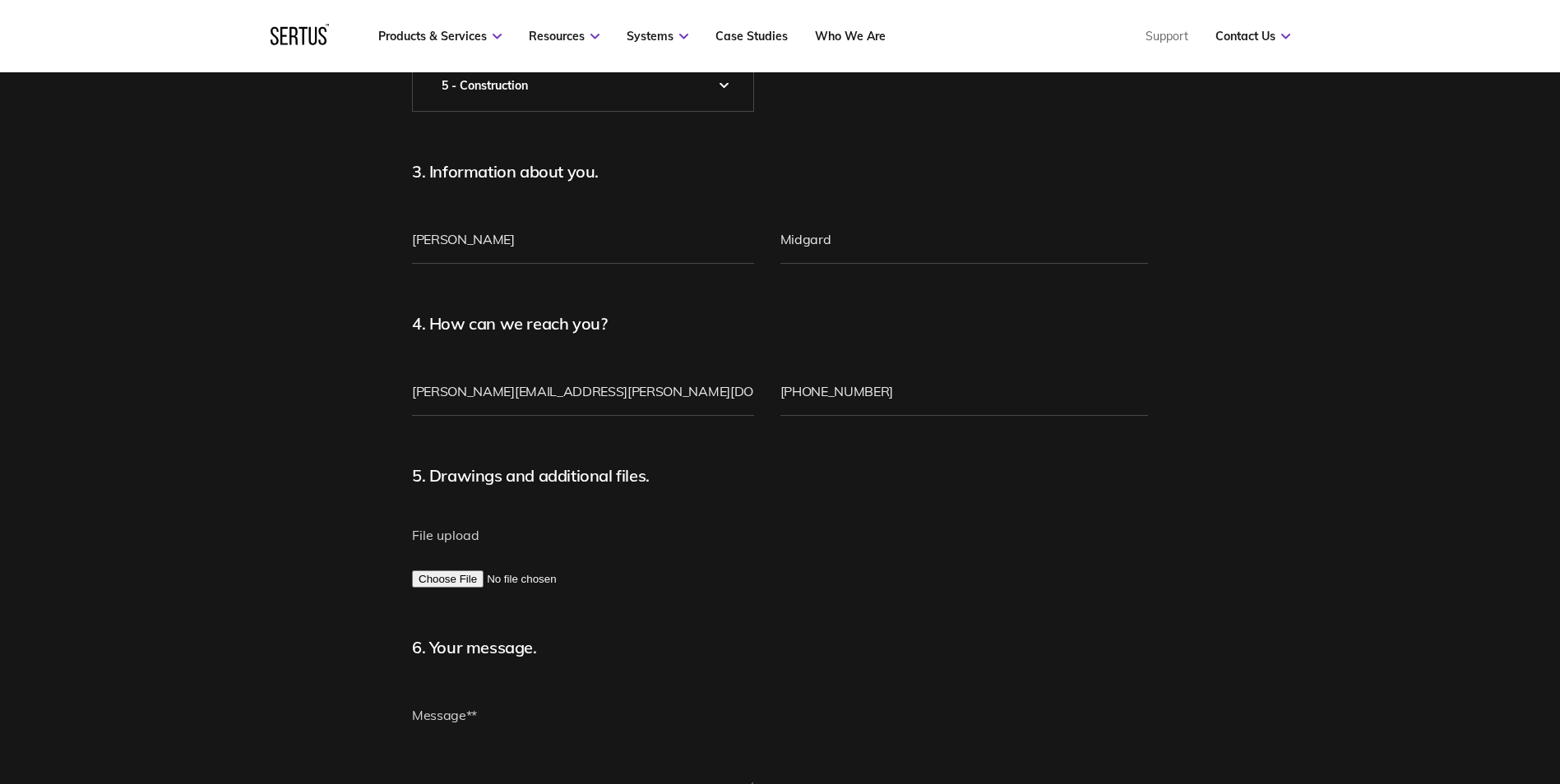
click at [496, 655] on h2 "6. Your message." at bounding box center [617, 647] width 412 height 20
click at [480, 721] on textarea at bounding box center [582, 739] width 342 height 99
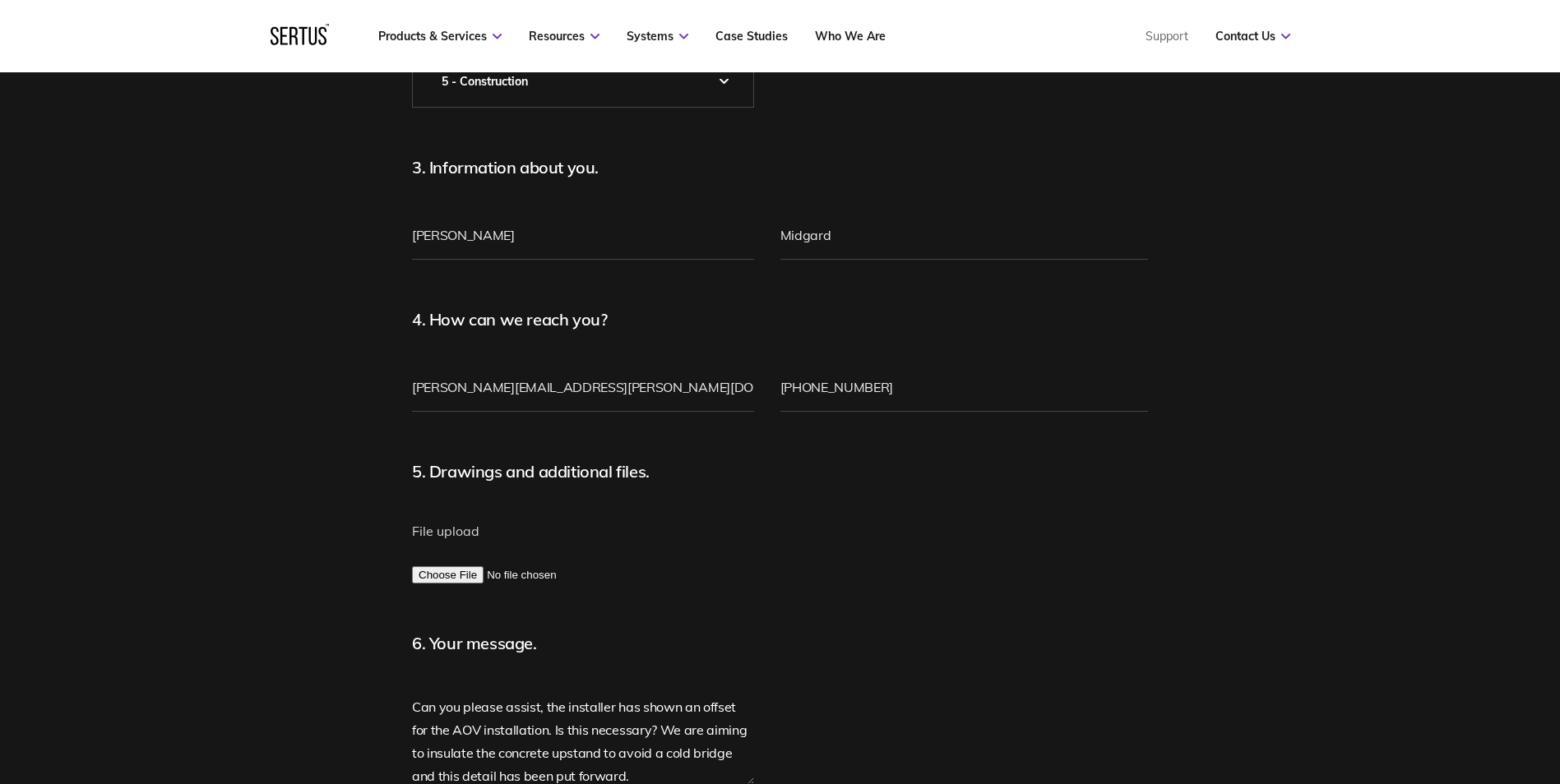
scroll to position [908, 0]
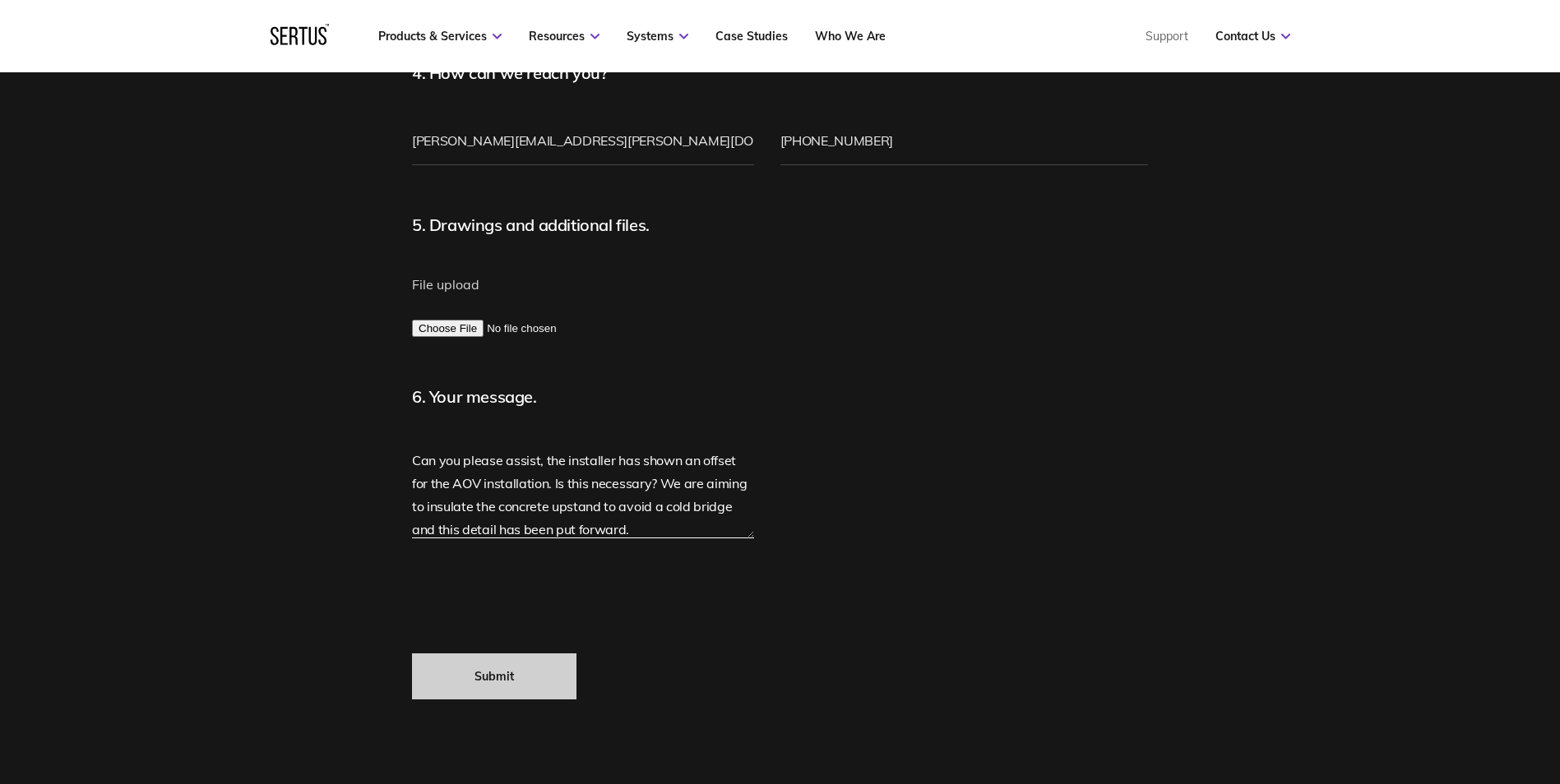
type textarea "Can you please assist, the installer has shown an offset for the AOV installati…"
click at [494, 677] on input "Submit" at bounding box center [494, 677] width 165 height 46
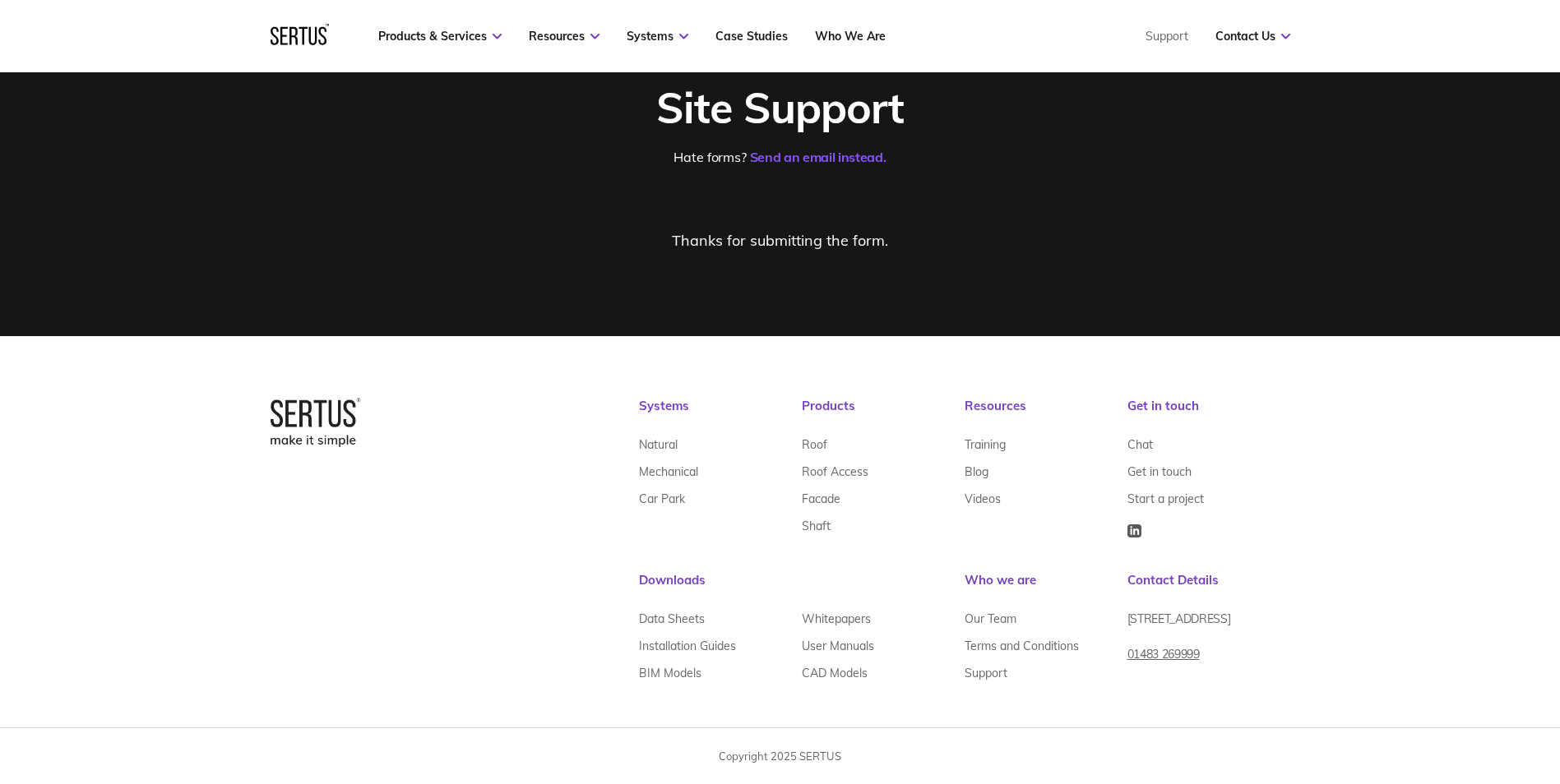
scroll to position [128, 0]
